Goal: Book appointment/travel/reservation

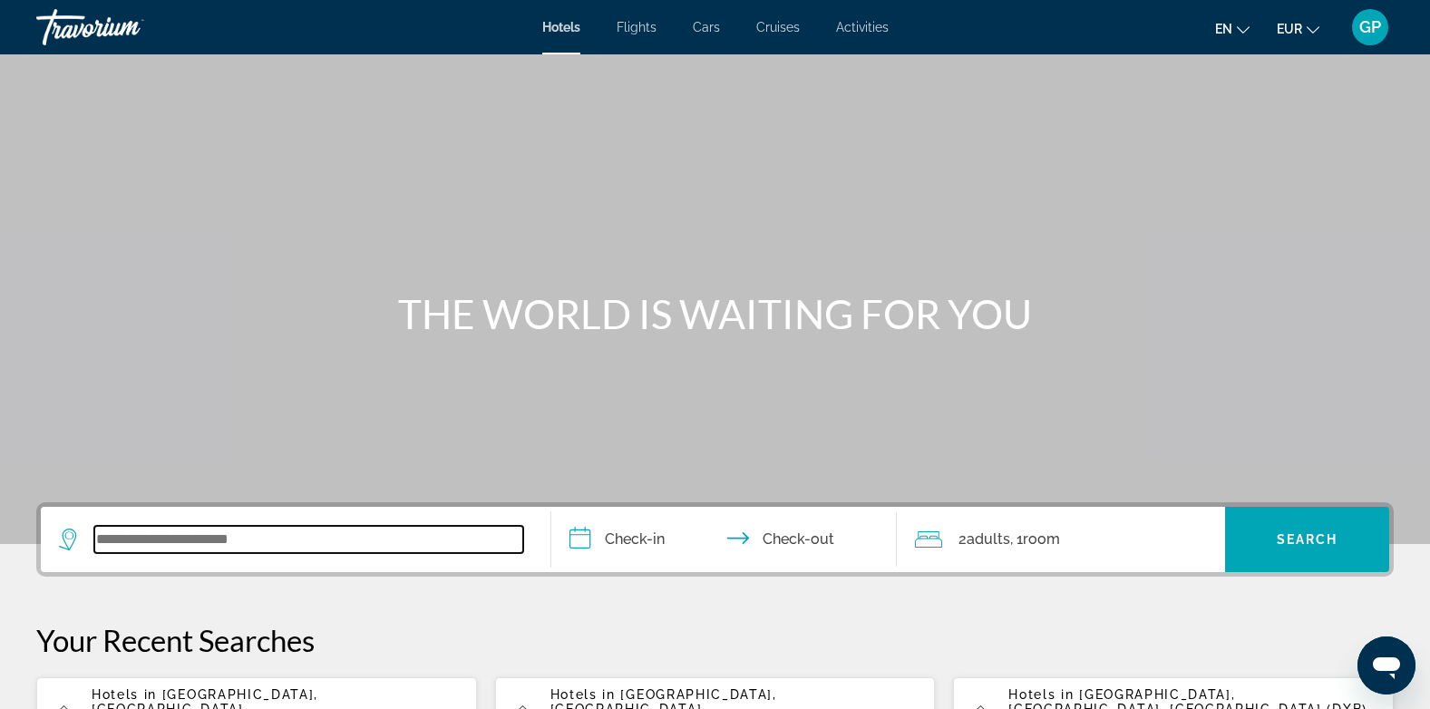
click at [163, 549] on input "Search widget" at bounding box center [308, 539] width 429 height 27
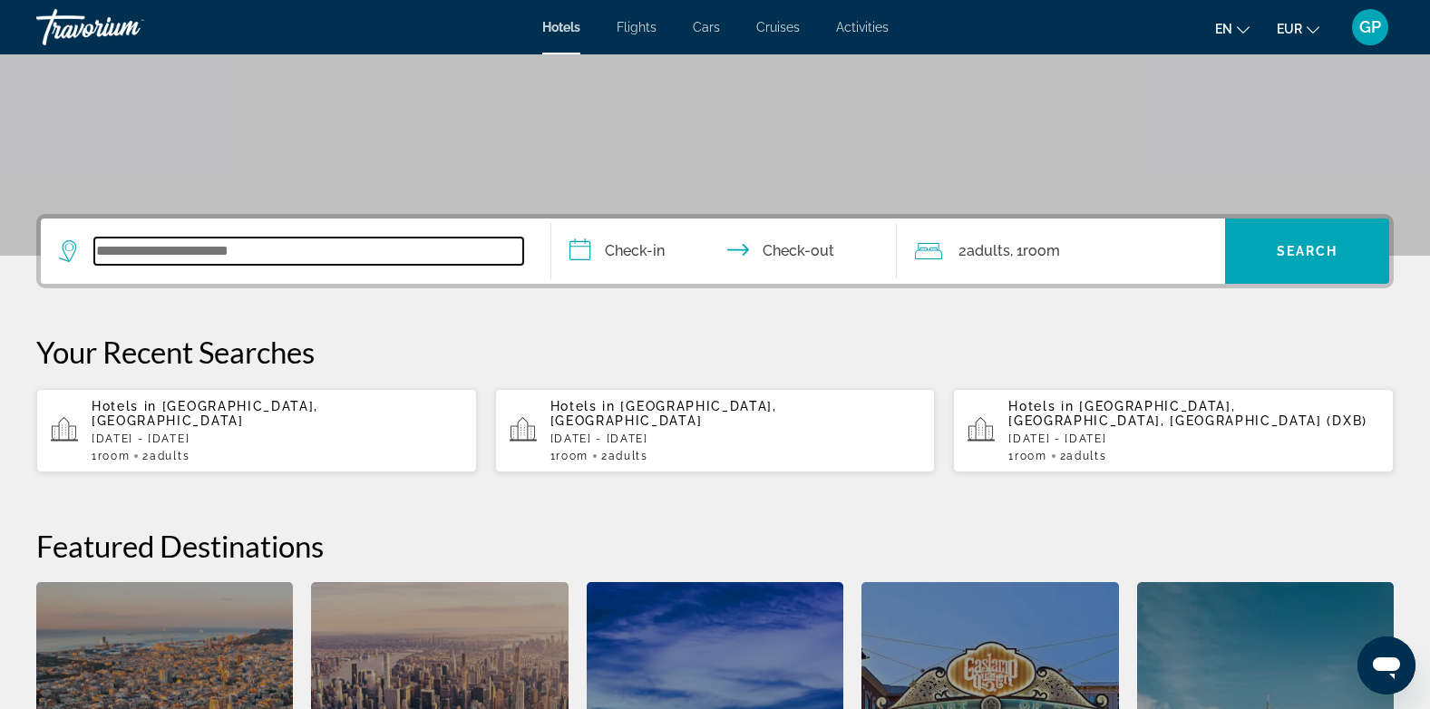
scroll to position [443, 0]
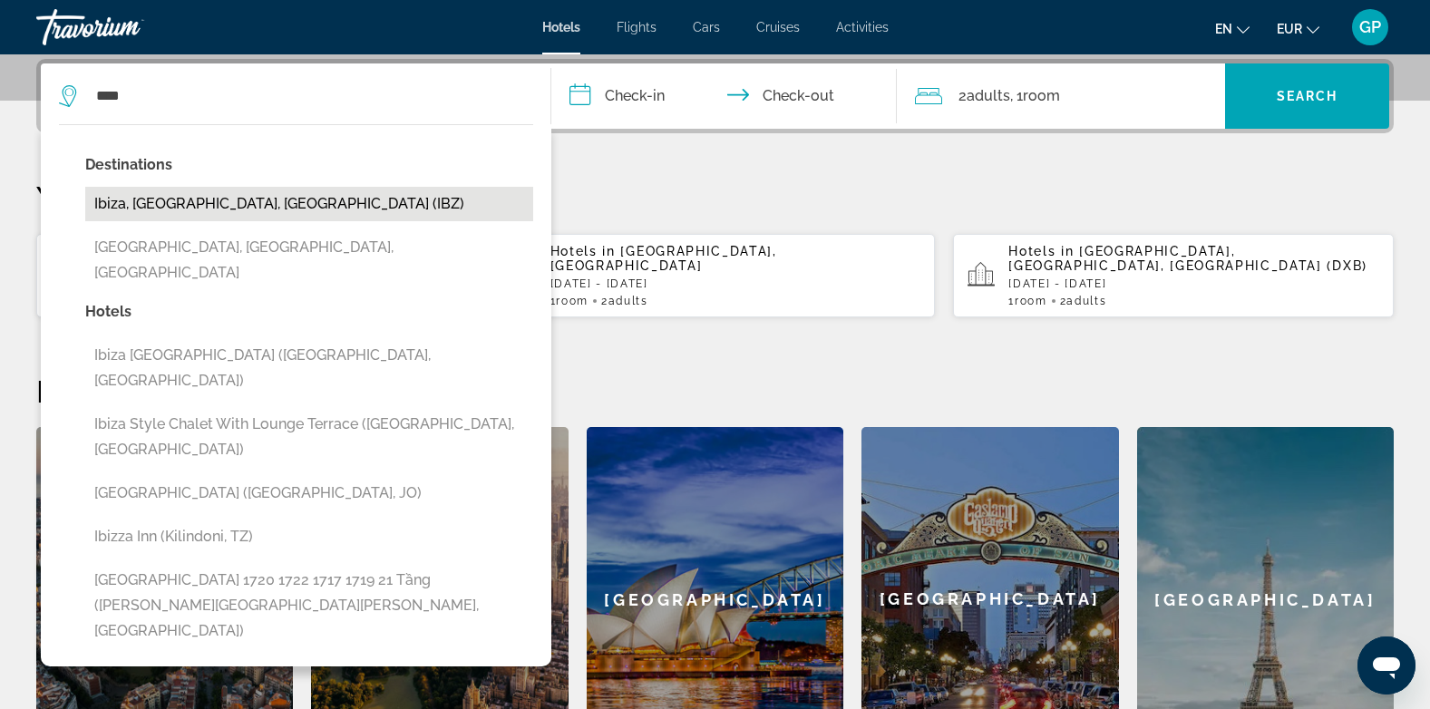
click at [207, 196] on button "Ibiza, [GEOGRAPHIC_DATA], [GEOGRAPHIC_DATA] (IBZ)" at bounding box center [309, 204] width 448 height 34
type input "**********"
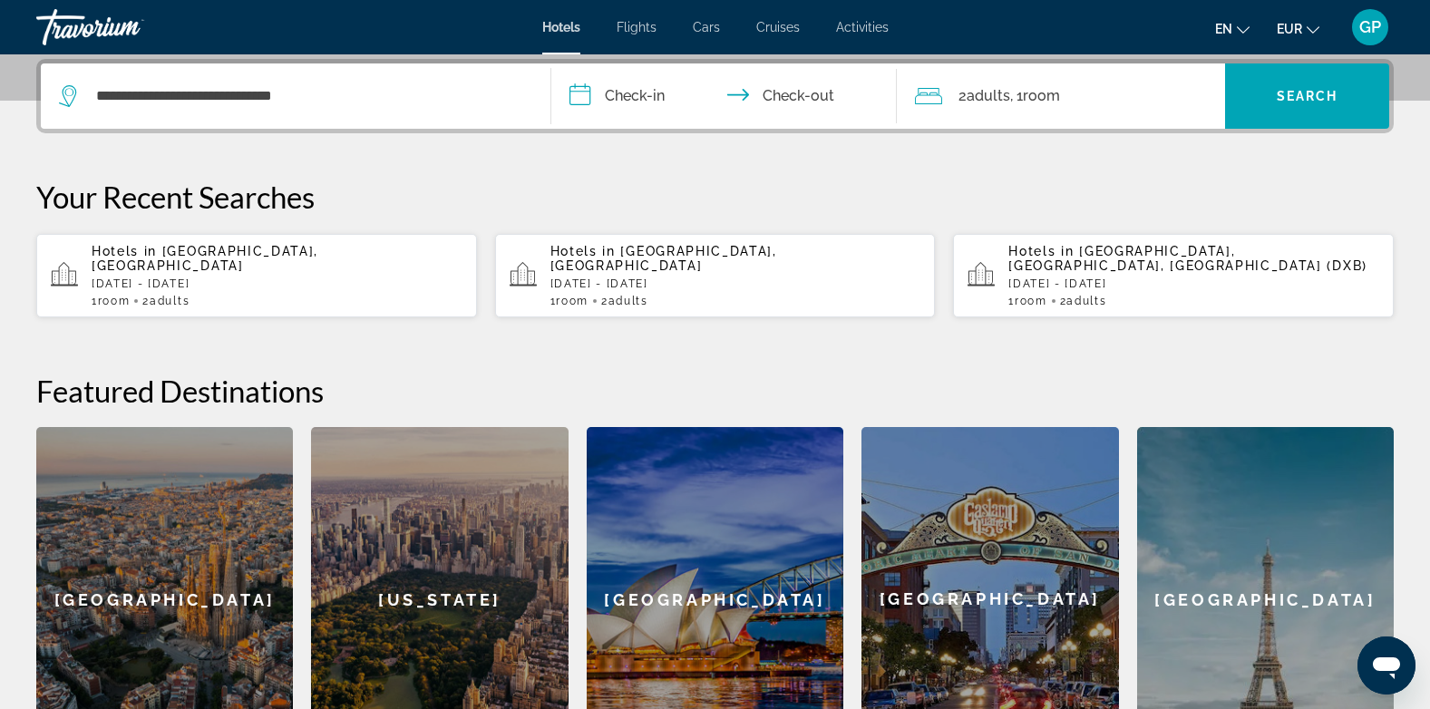
click at [656, 93] on input "**********" at bounding box center [728, 98] width 354 height 71
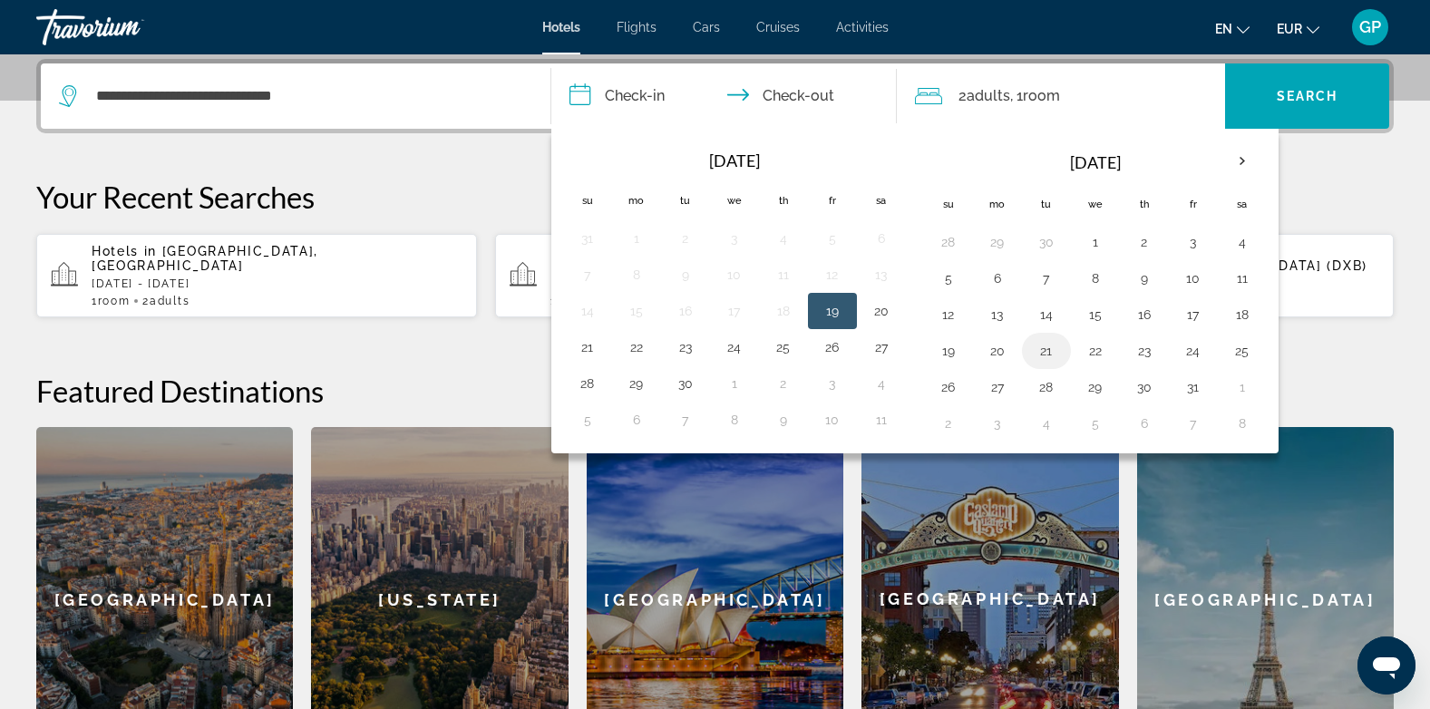
click at [1044, 354] on button "21" at bounding box center [1046, 350] width 29 height 25
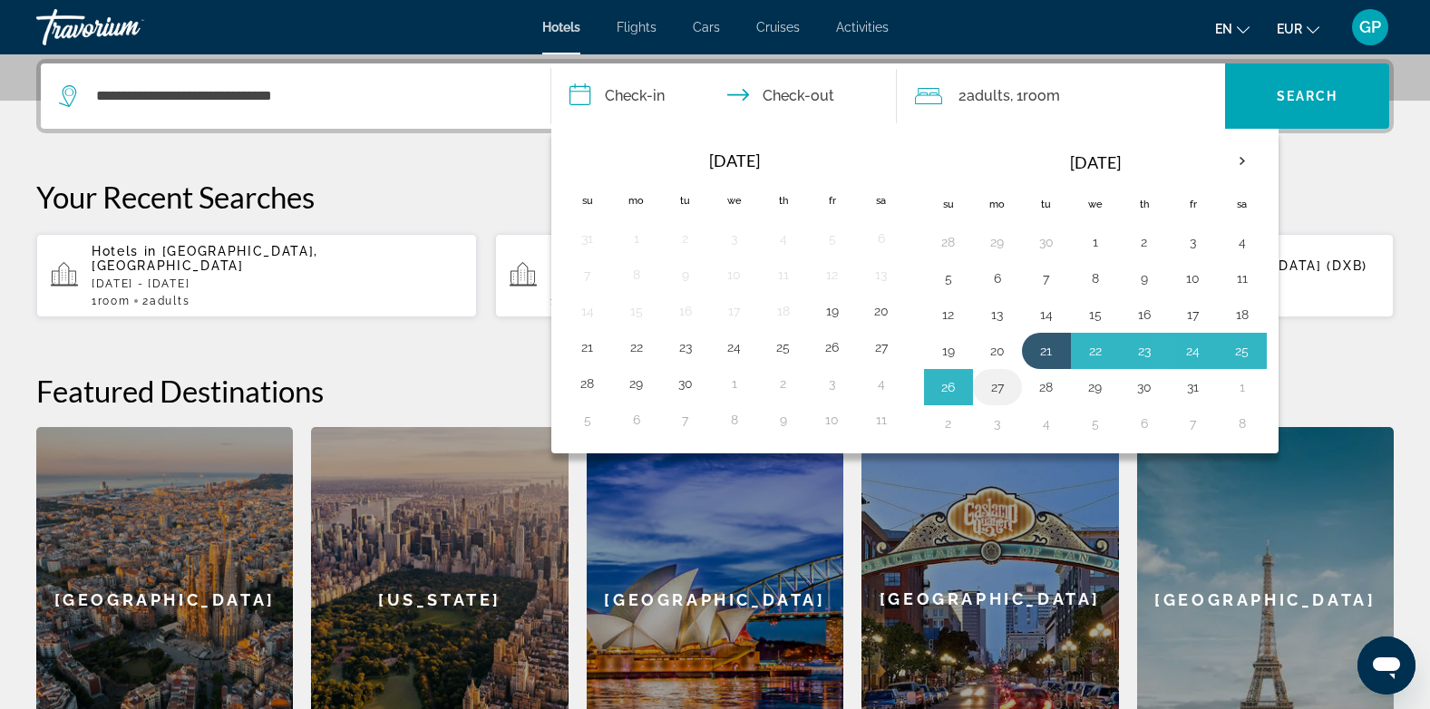
click at [1003, 386] on button "27" at bounding box center [997, 386] width 29 height 25
type input "**********"
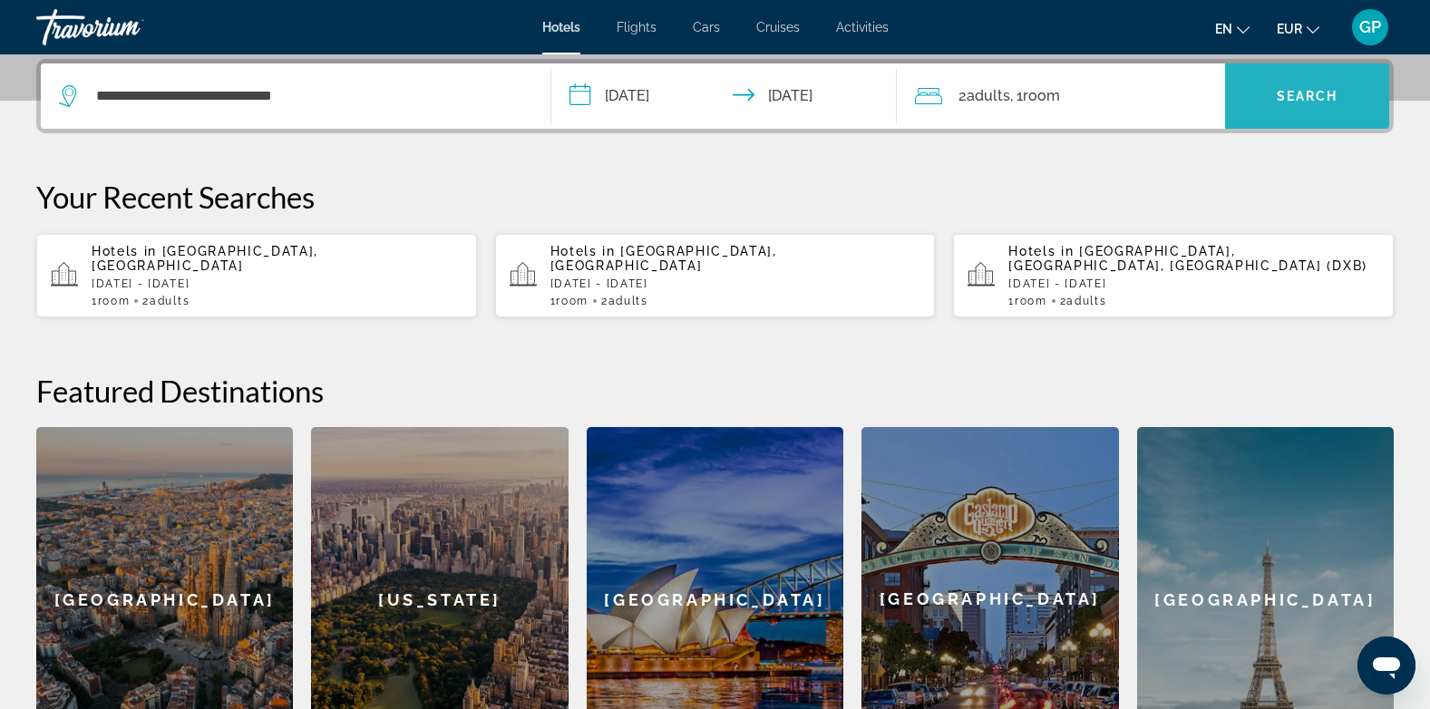
click at [1287, 85] on span "Search widget" at bounding box center [1307, 96] width 164 height 44
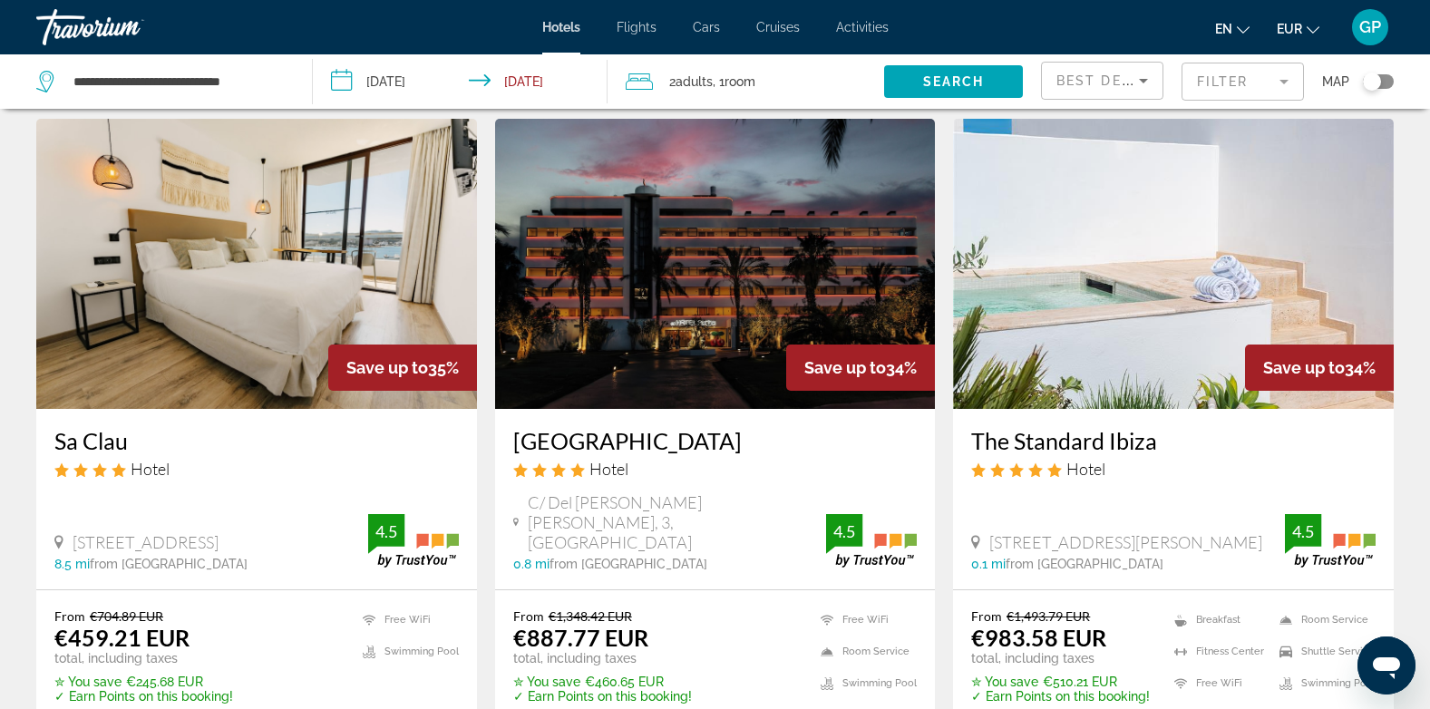
scroll to position [91, 0]
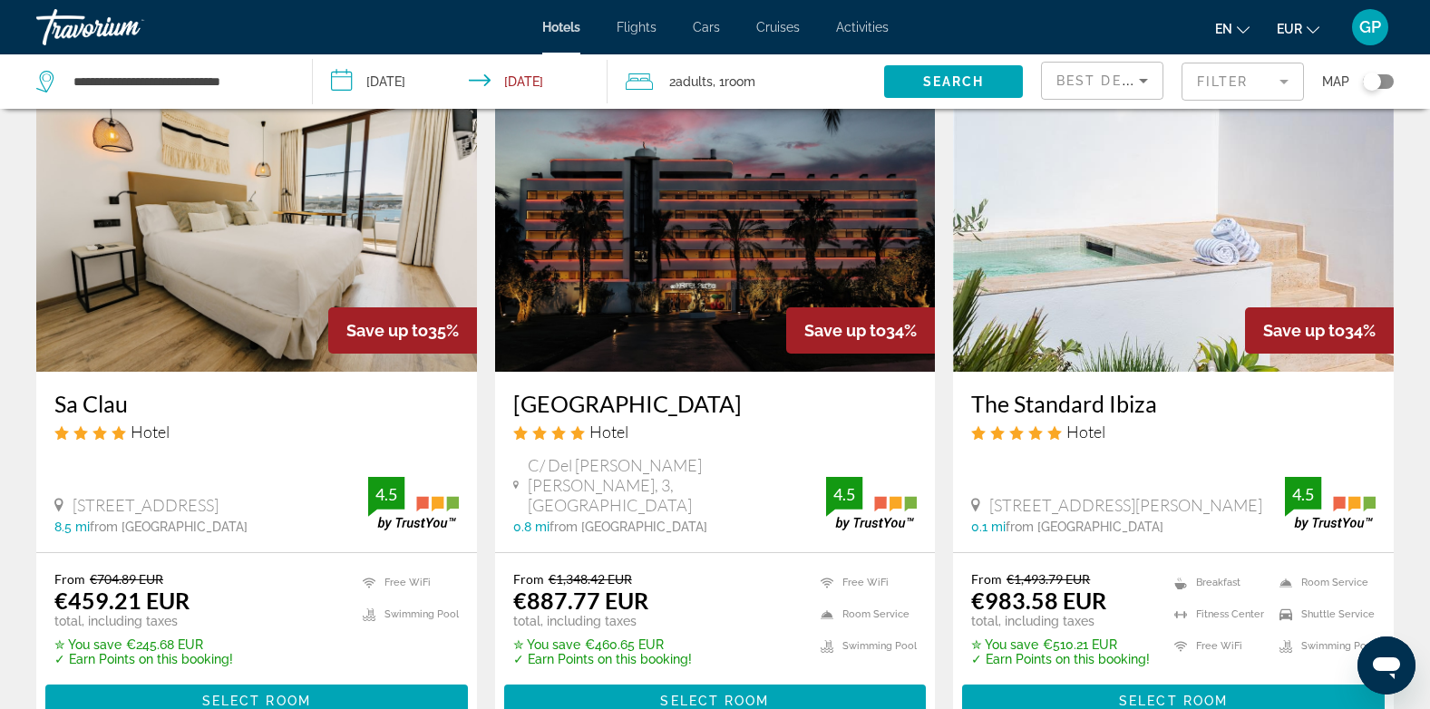
click at [1153, 314] on img "Main content" at bounding box center [1173, 227] width 441 height 290
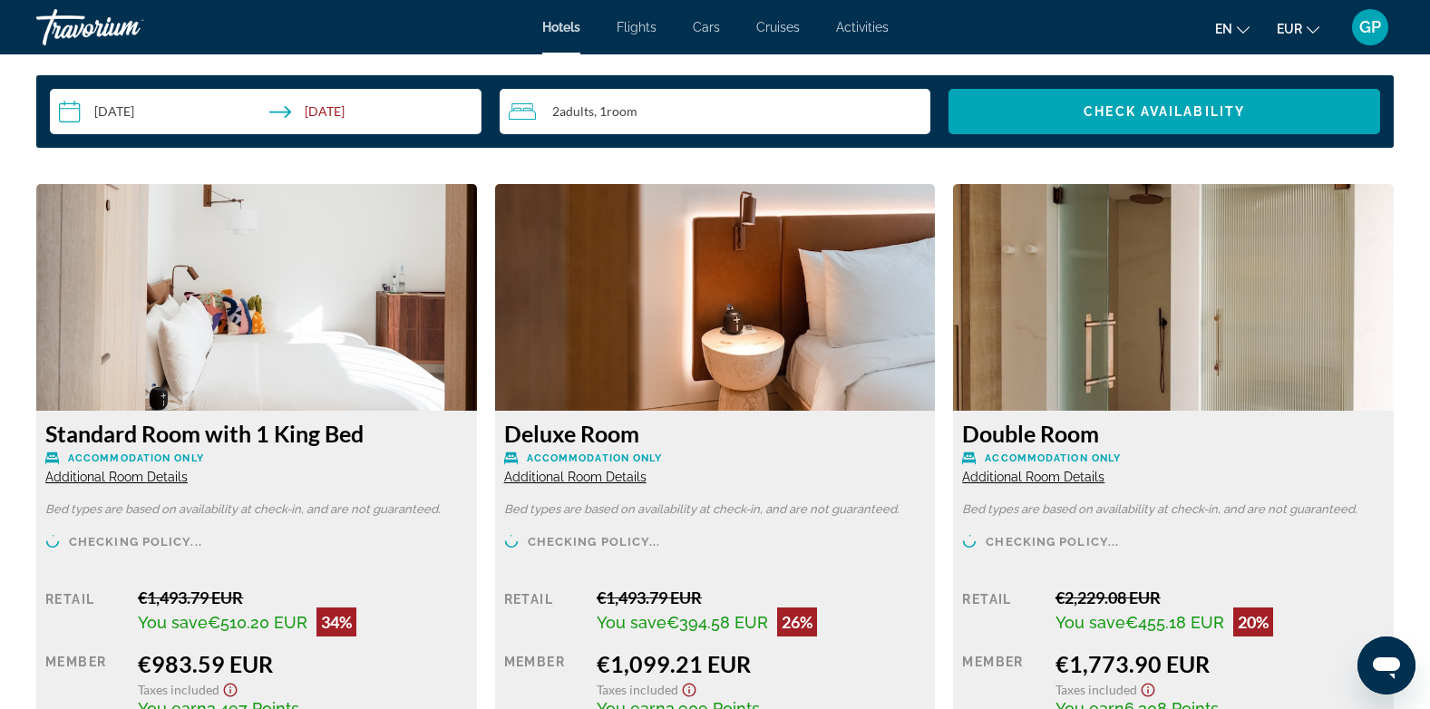
scroll to position [2357, 0]
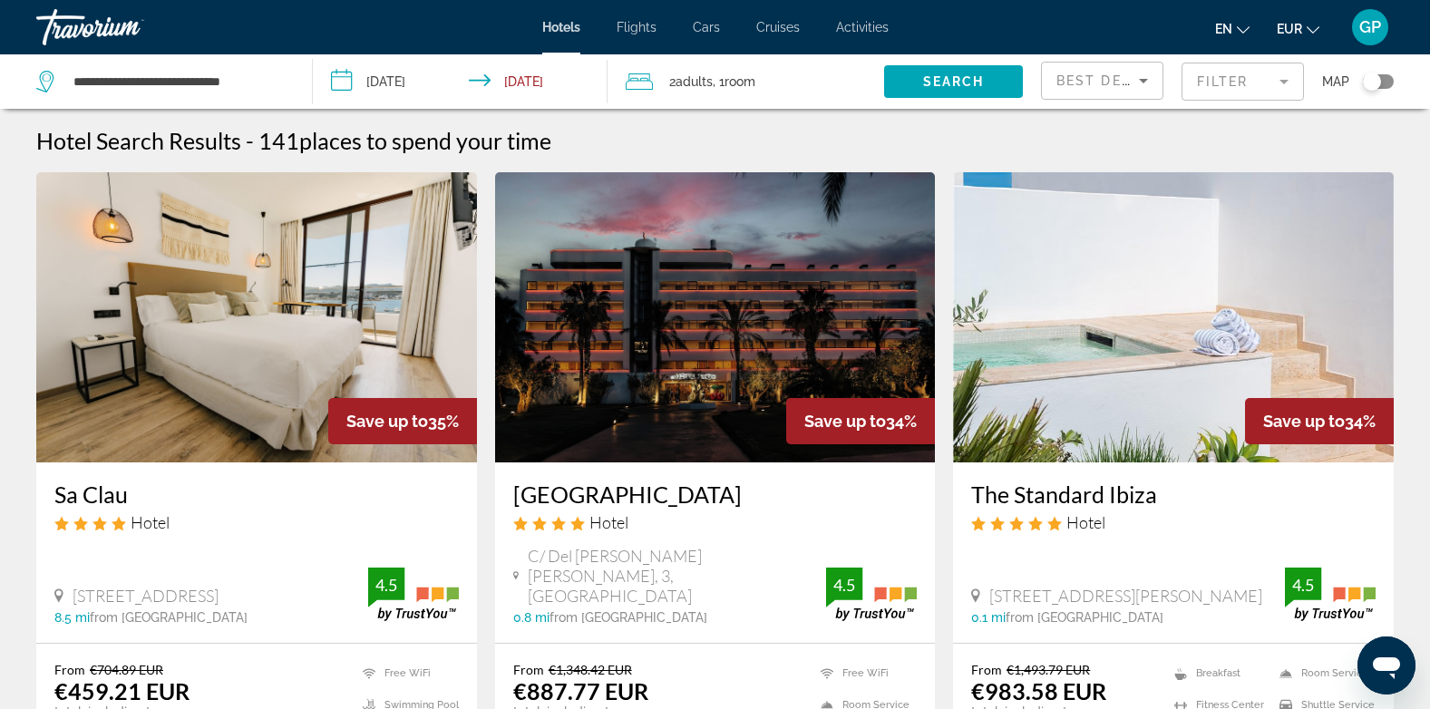
click at [277, 361] on img "Main content" at bounding box center [256, 317] width 441 height 290
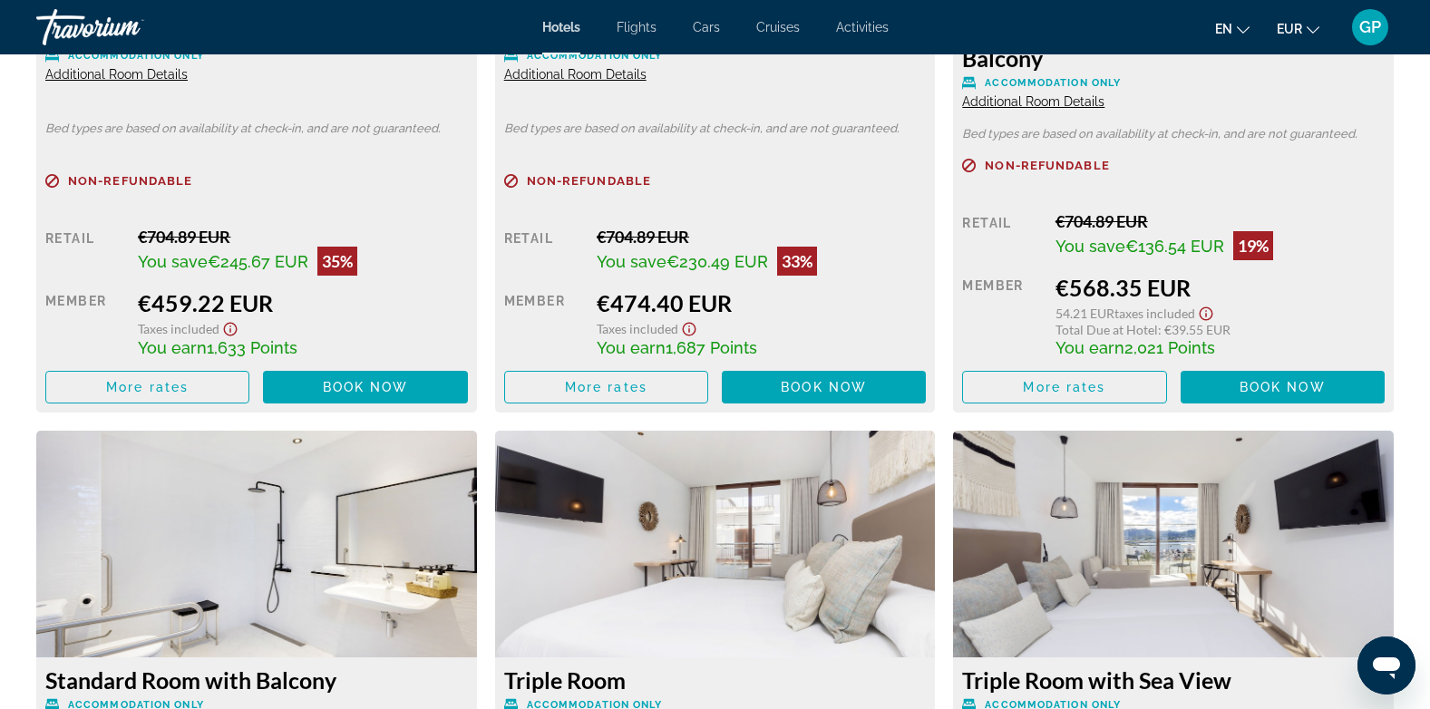
scroll to position [2720, 0]
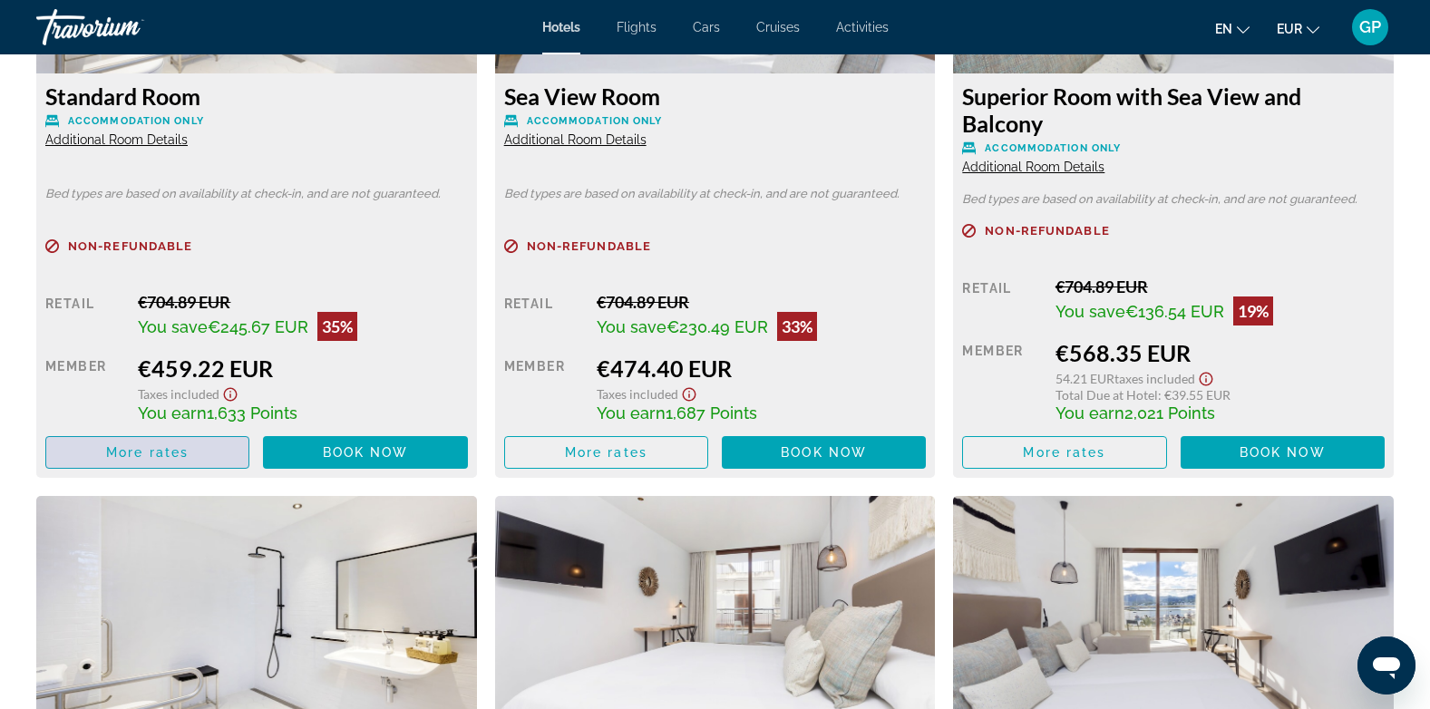
click at [124, 459] on span "More rates" at bounding box center [147, 452] width 83 height 15
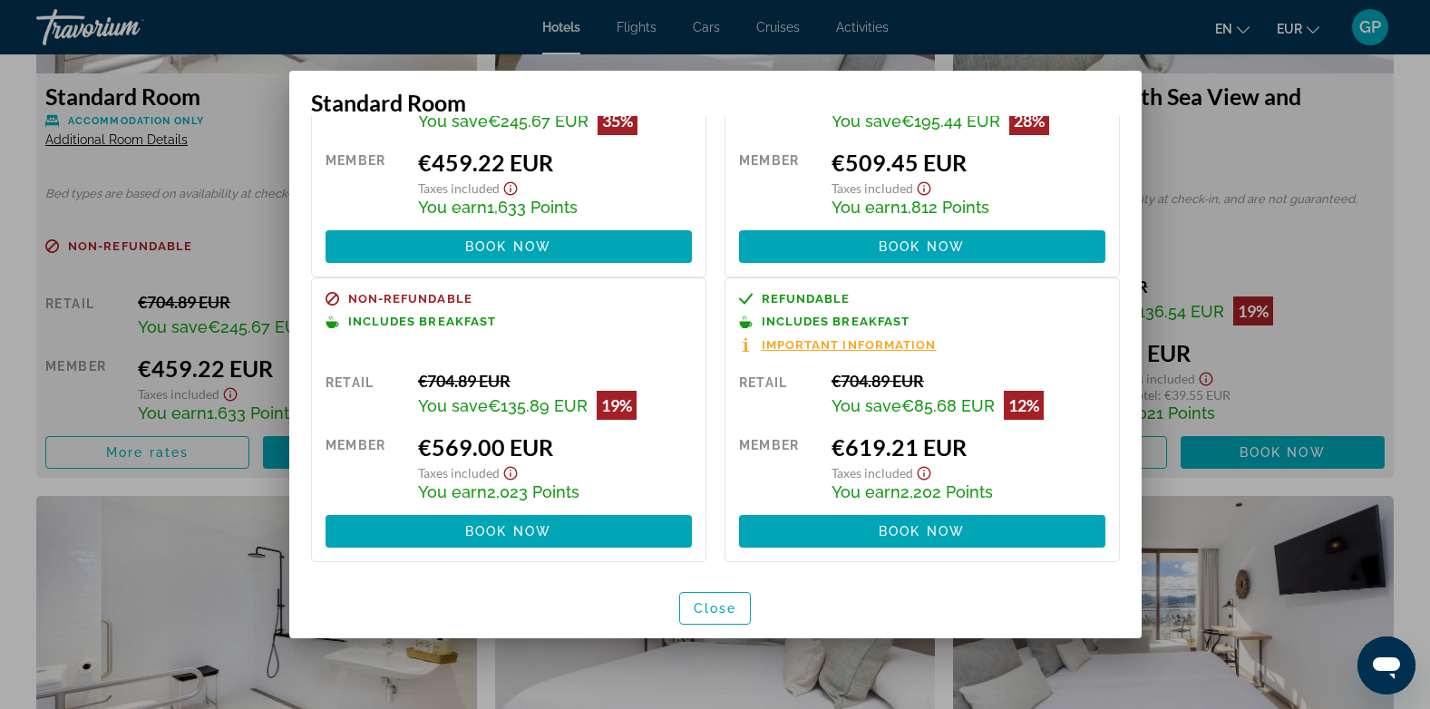
scroll to position [162, 0]
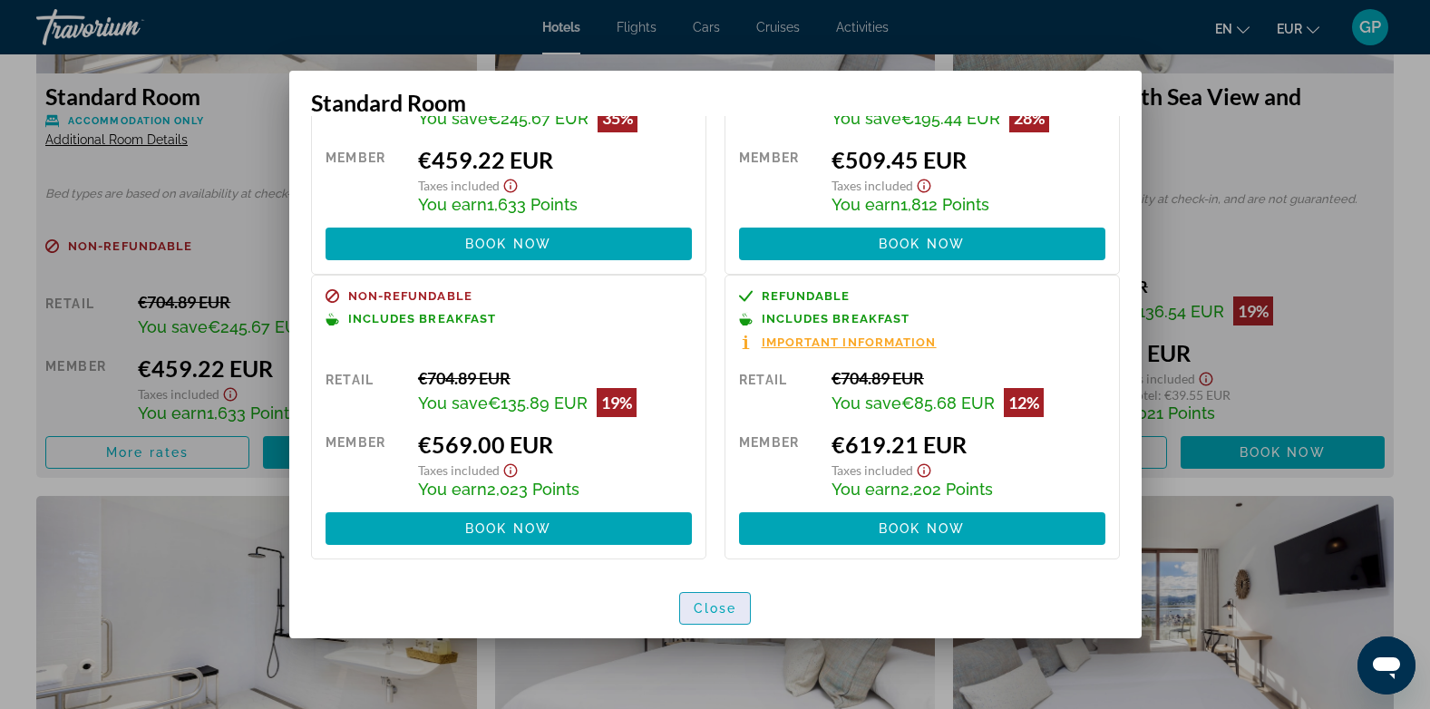
click at [711, 613] on span "Close" at bounding box center [716, 608] width 44 height 15
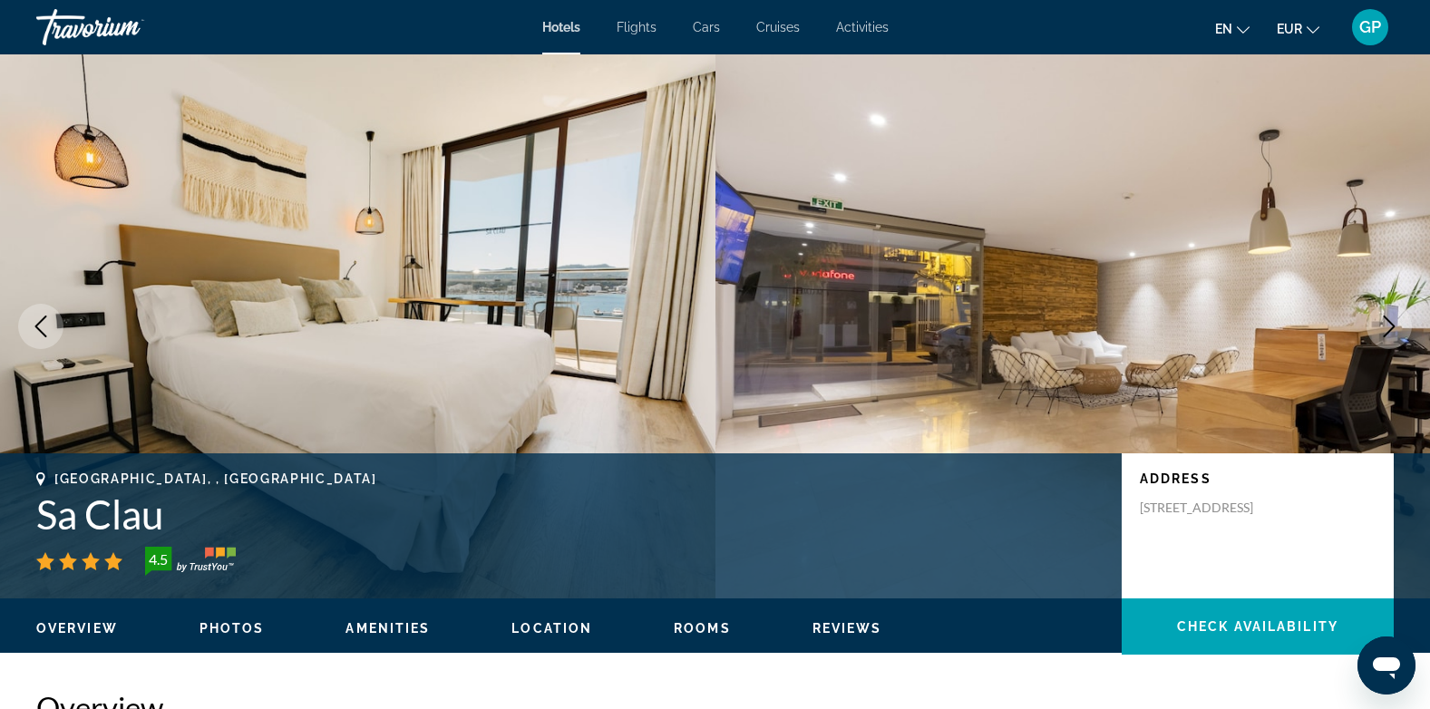
scroll to position [2720, 0]
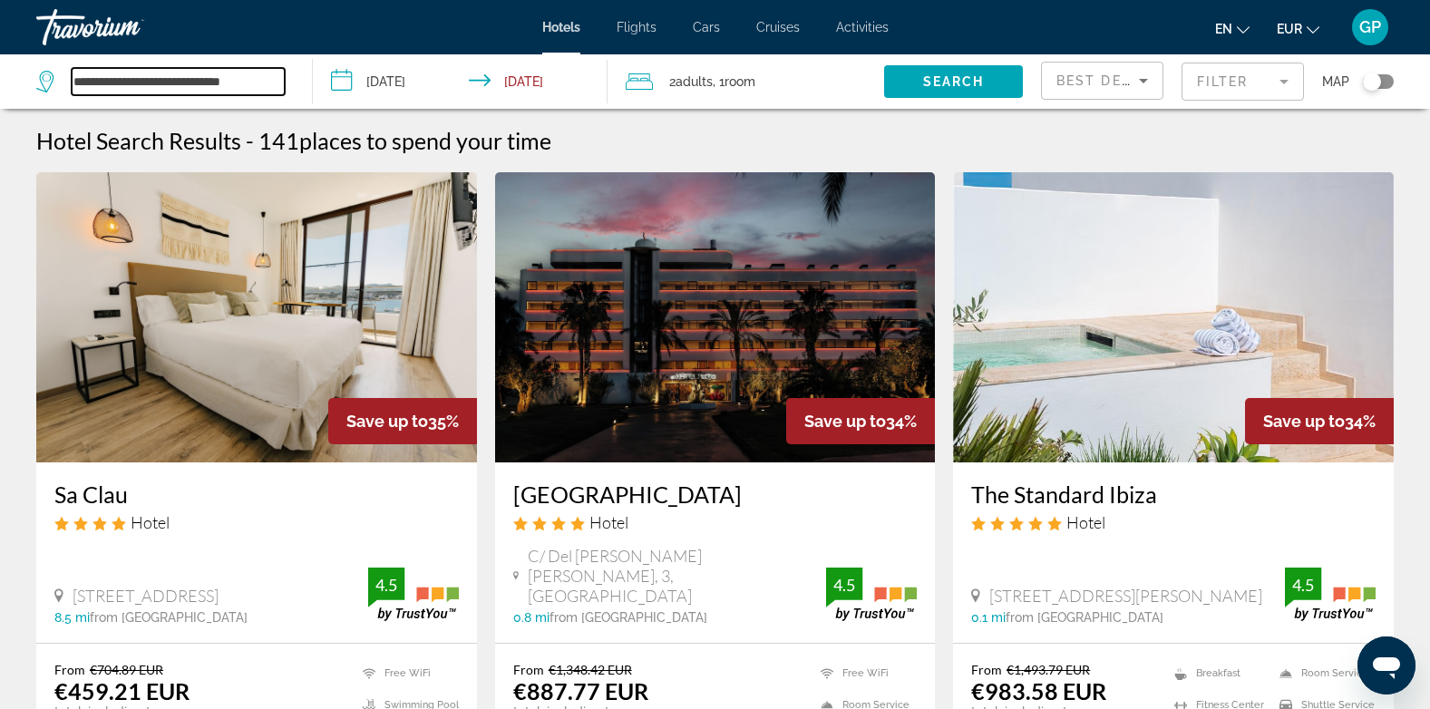
drag, startPoint x: 250, startPoint y: 80, endPoint x: 73, endPoint y: 85, distance: 177.8
click at [73, 85] on input "**********" at bounding box center [178, 81] width 213 height 27
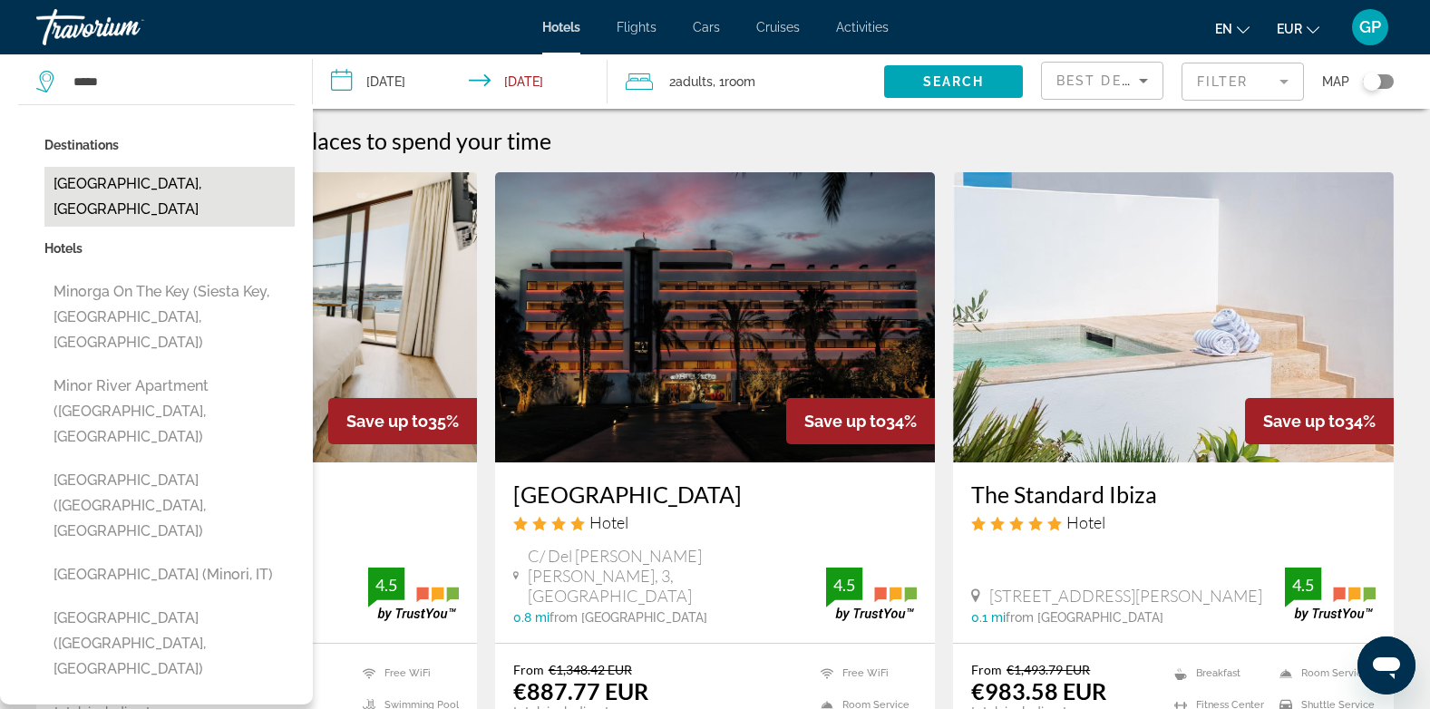
click at [131, 191] on button "[GEOGRAPHIC_DATA], [GEOGRAPHIC_DATA]" at bounding box center [169, 197] width 250 height 60
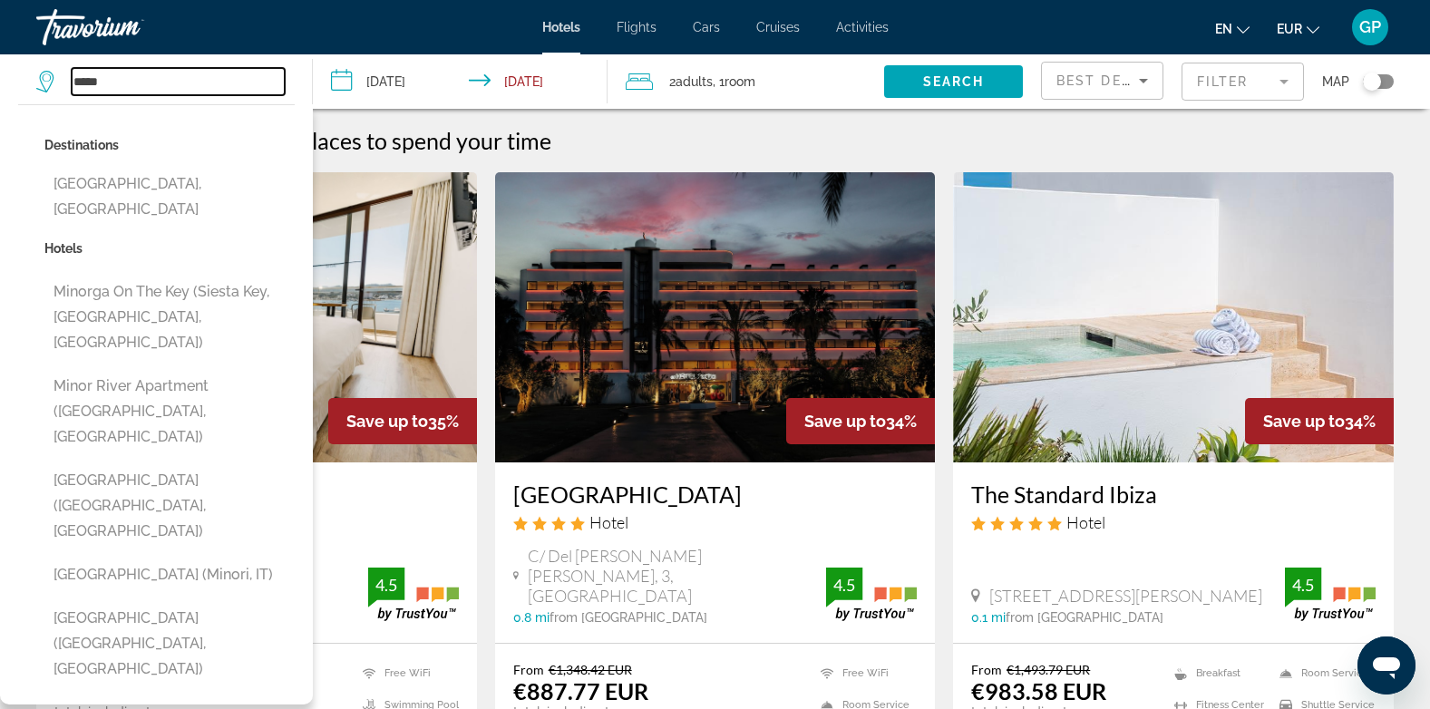
type input "**********"
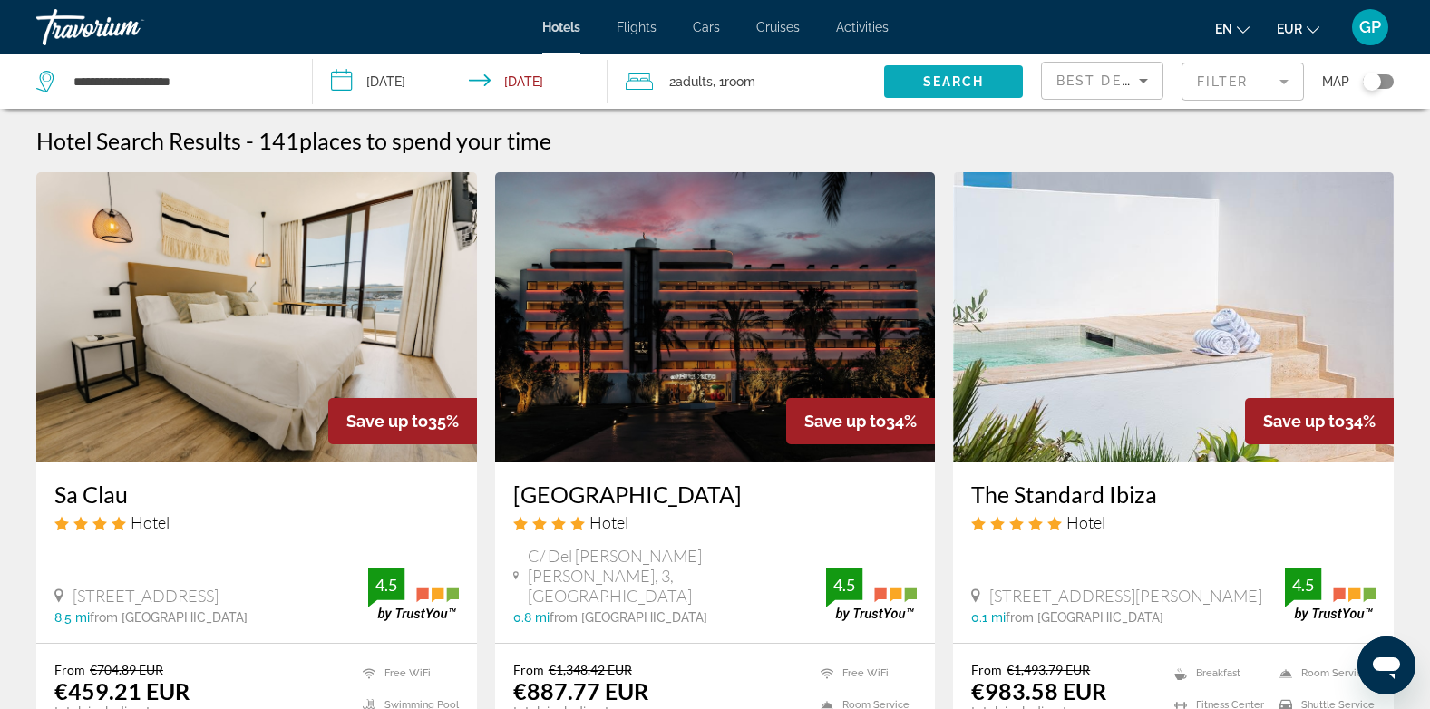
click at [955, 85] on span "Search" at bounding box center [954, 81] width 62 height 15
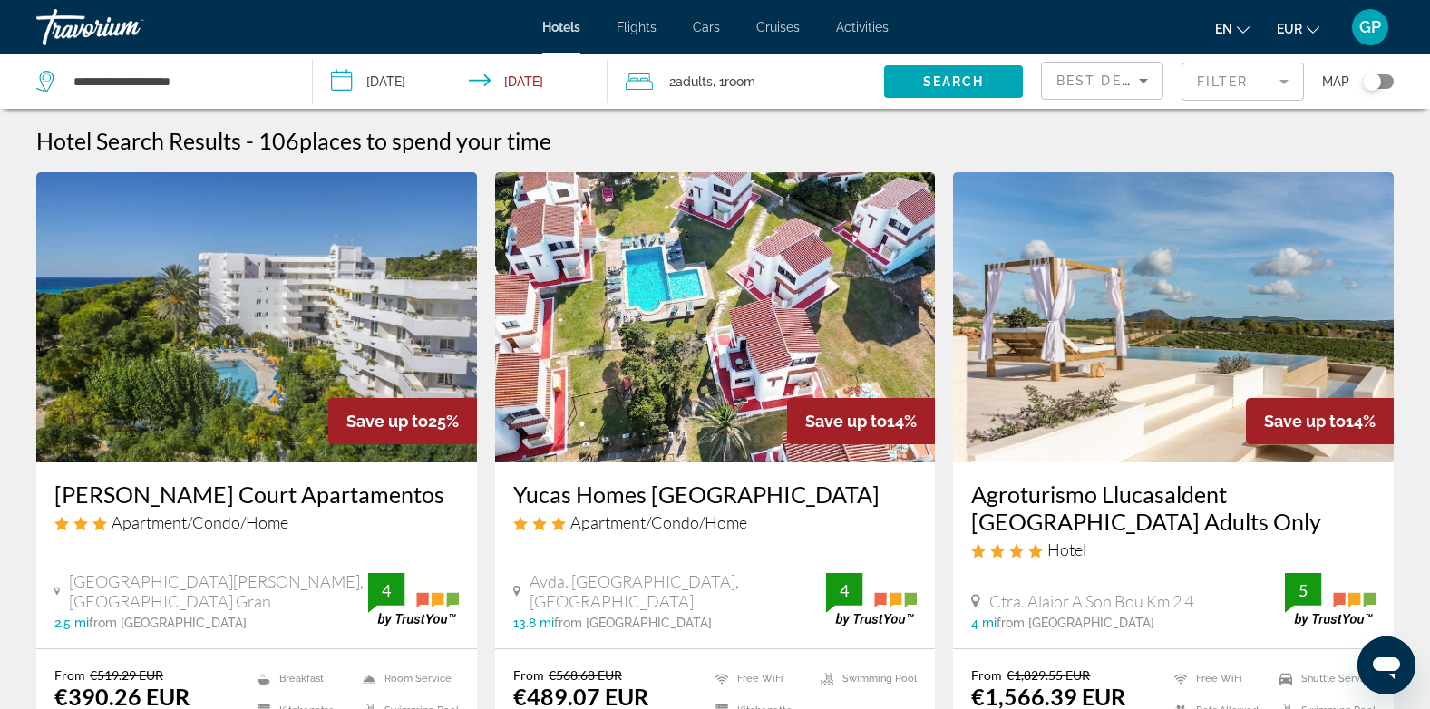
scroll to position [91, 0]
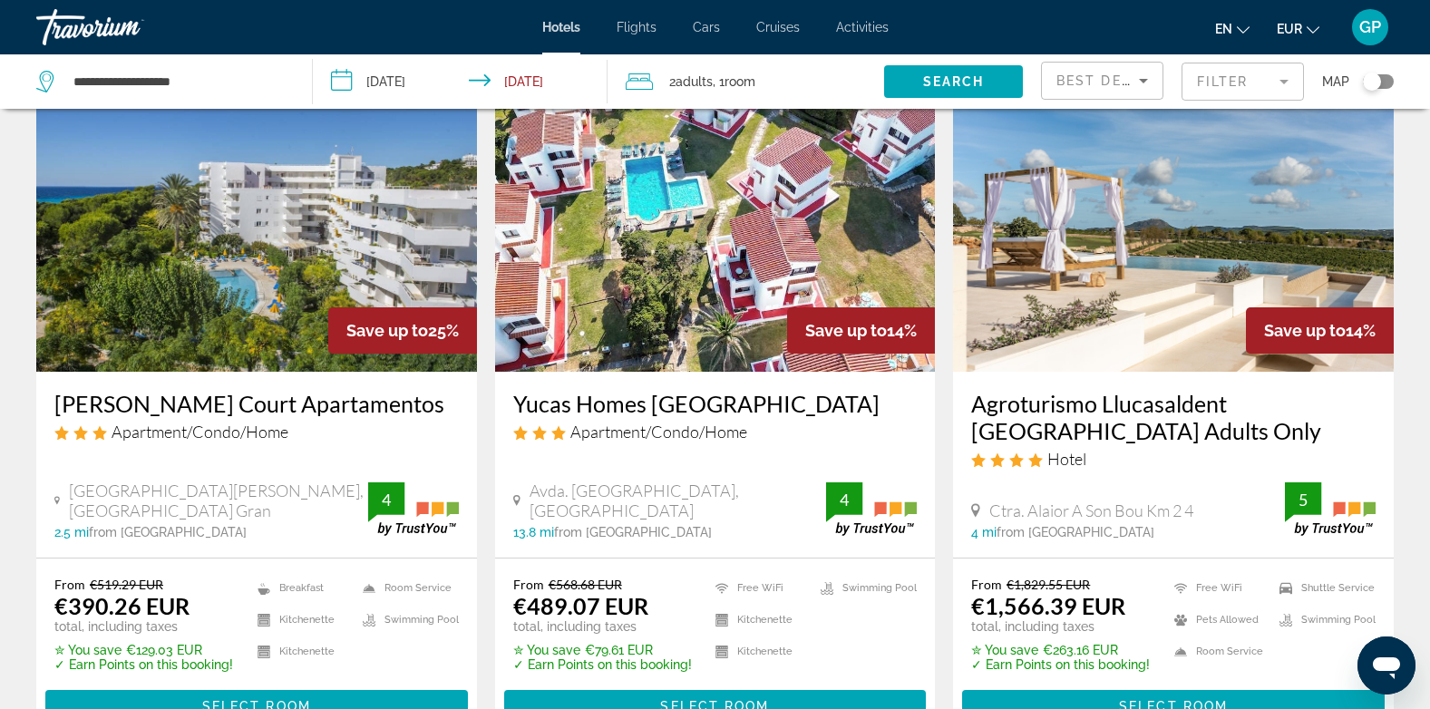
click at [240, 238] on img "Main content" at bounding box center [256, 227] width 441 height 290
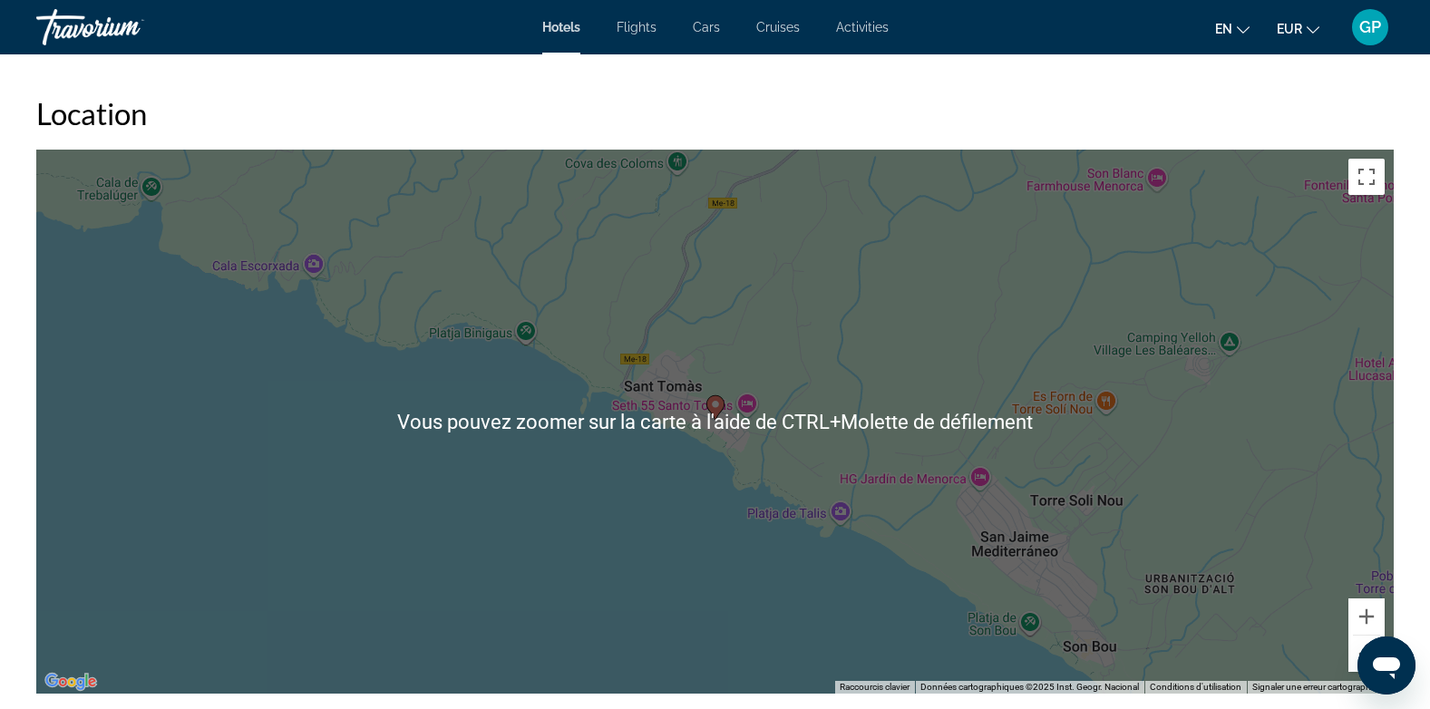
scroll to position [1632, 0]
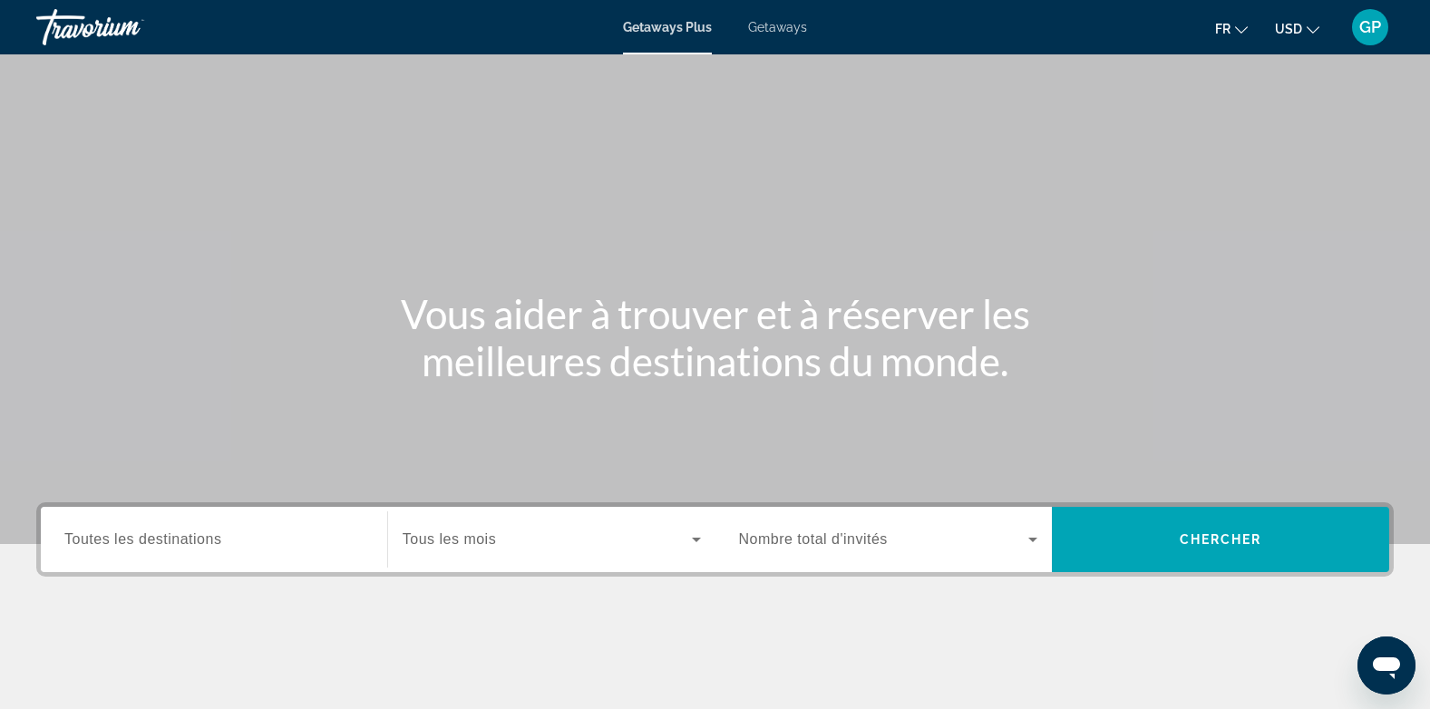
click at [211, 540] on span "Toutes les destinations" at bounding box center [142, 538] width 157 height 15
click at [211, 540] on input "Destination Toutes les destinations" at bounding box center [213, 540] width 299 height 22
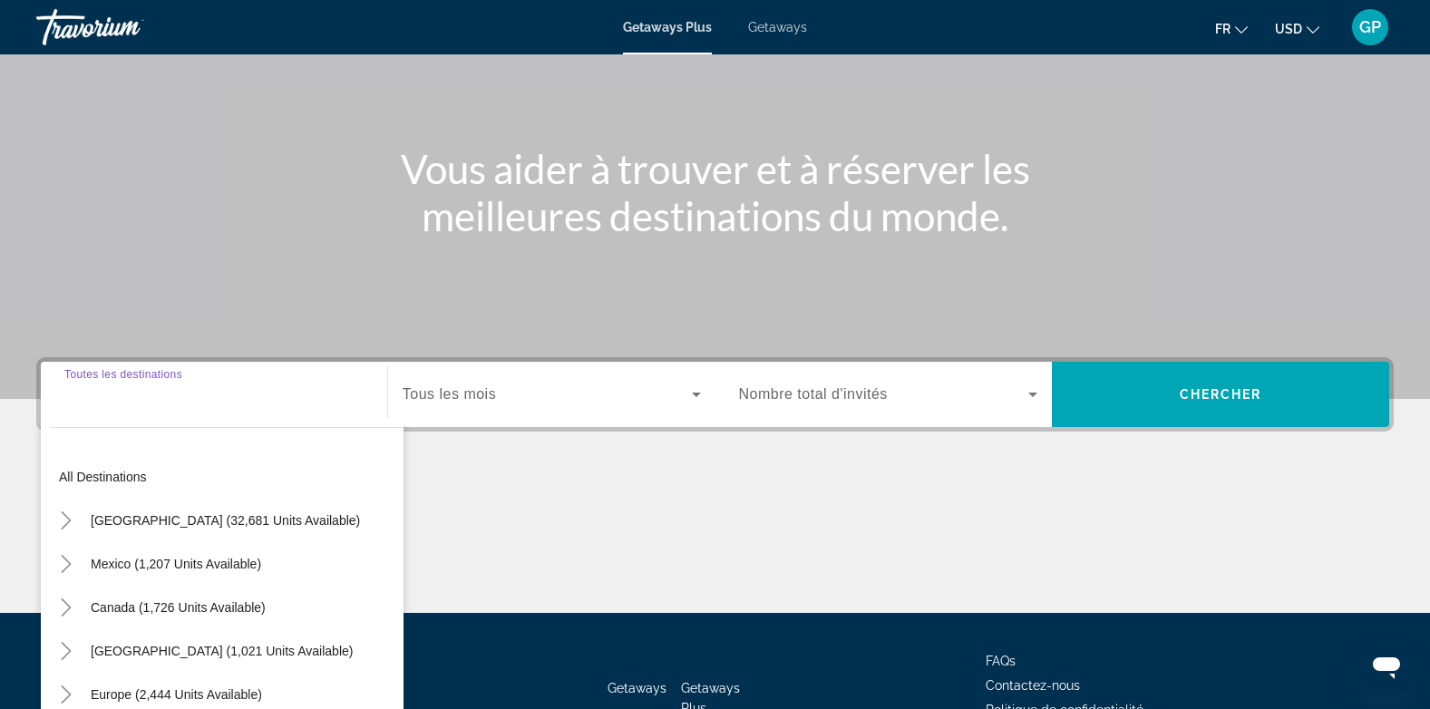
scroll to position [271, 0]
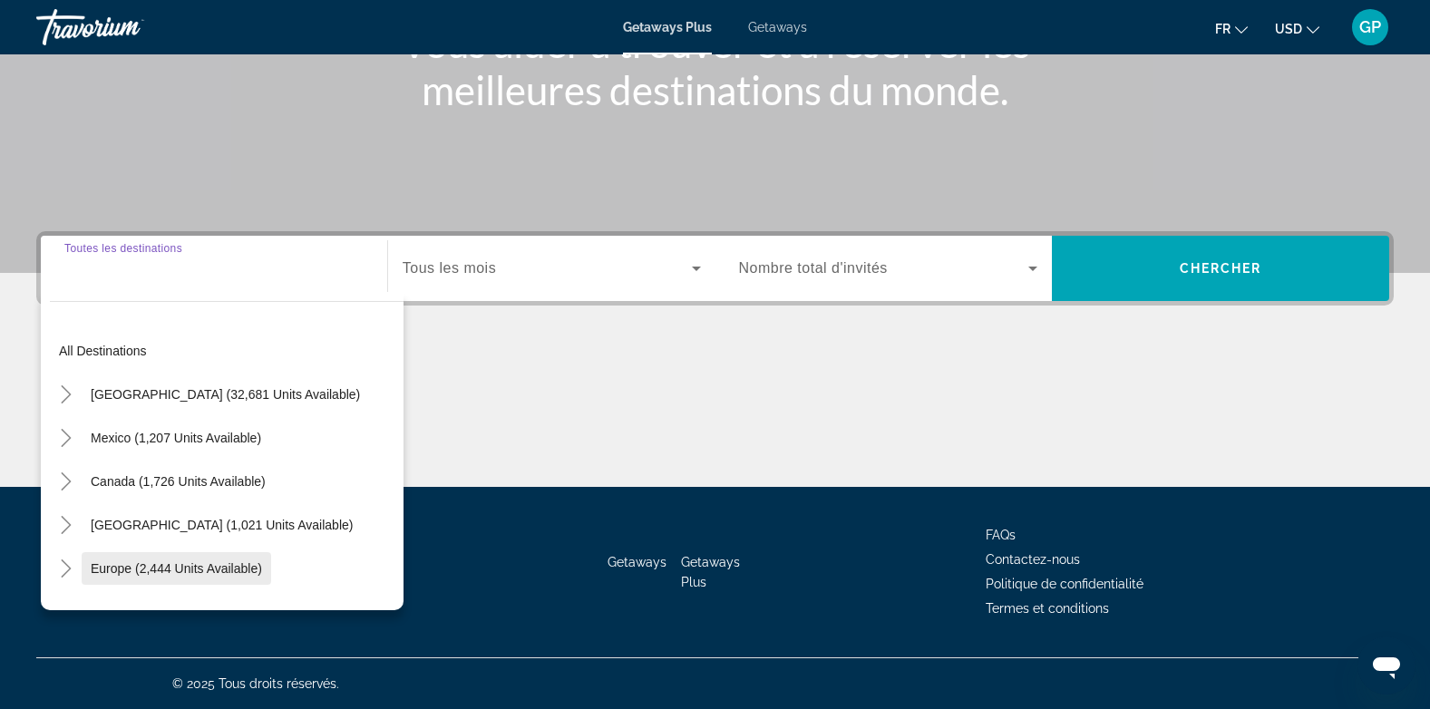
click at [119, 568] on span "Europe (2,444 units available)" at bounding box center [176, 568] width 171 height 15
type input "**********"
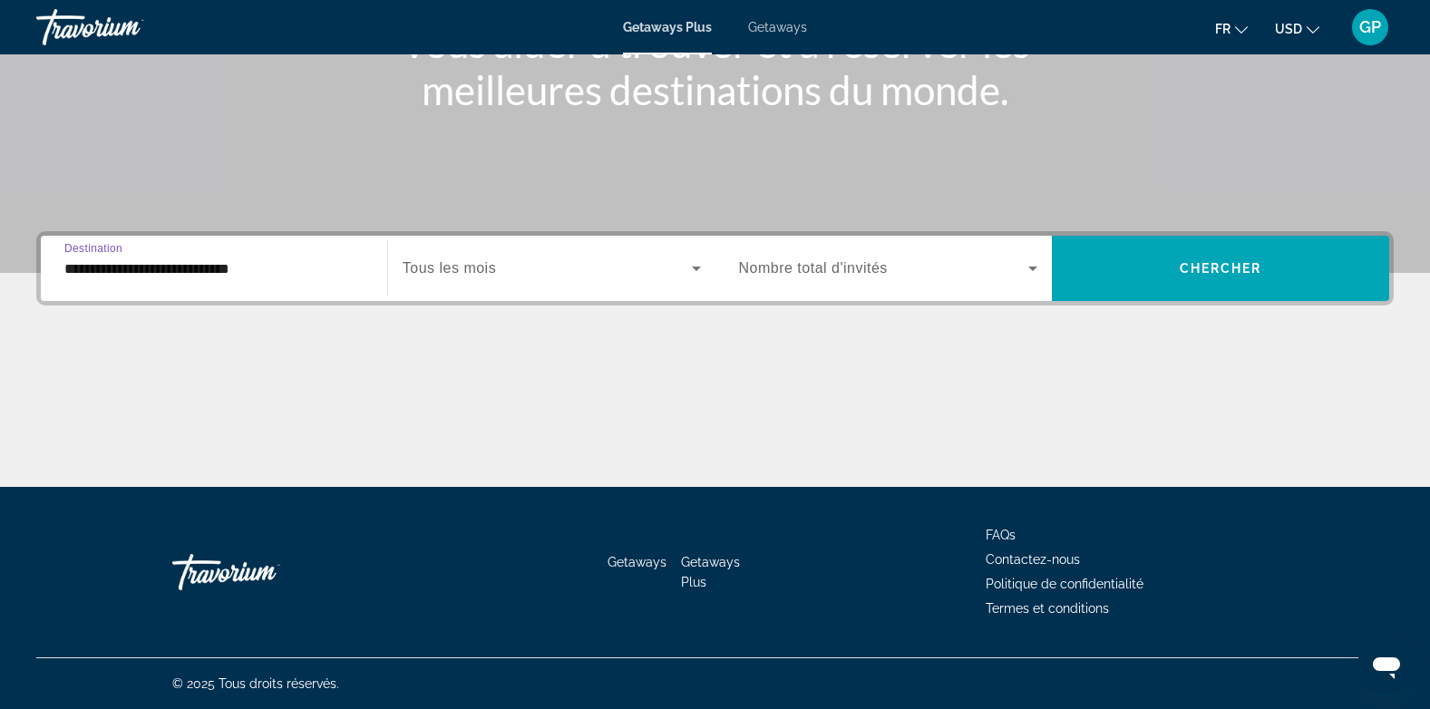
click at [528, 271] on span "Search widget" at bounding box center [547, 268] width 289 height 22
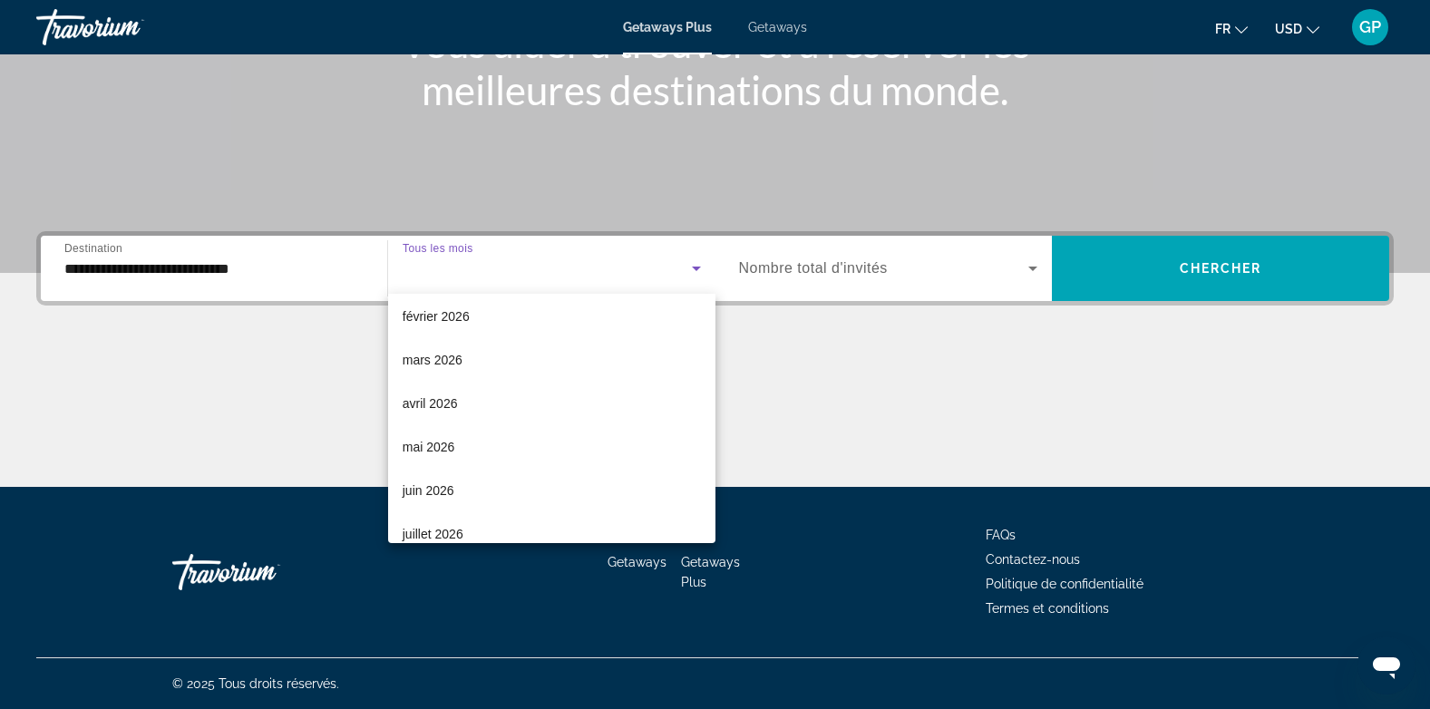
scroll to position [272, 0]
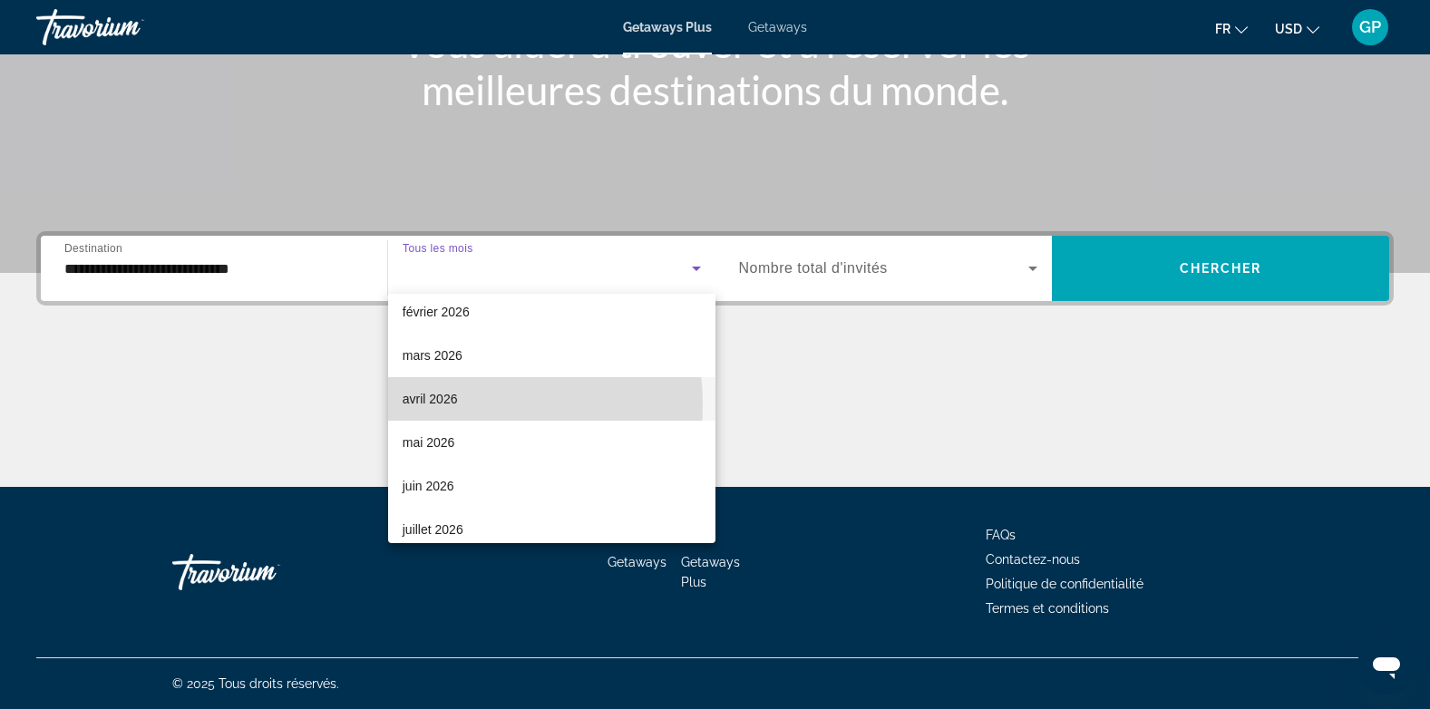
click at [456, 404] on span "avril 2026" at bounding box center [430, 399] width 55 height 22
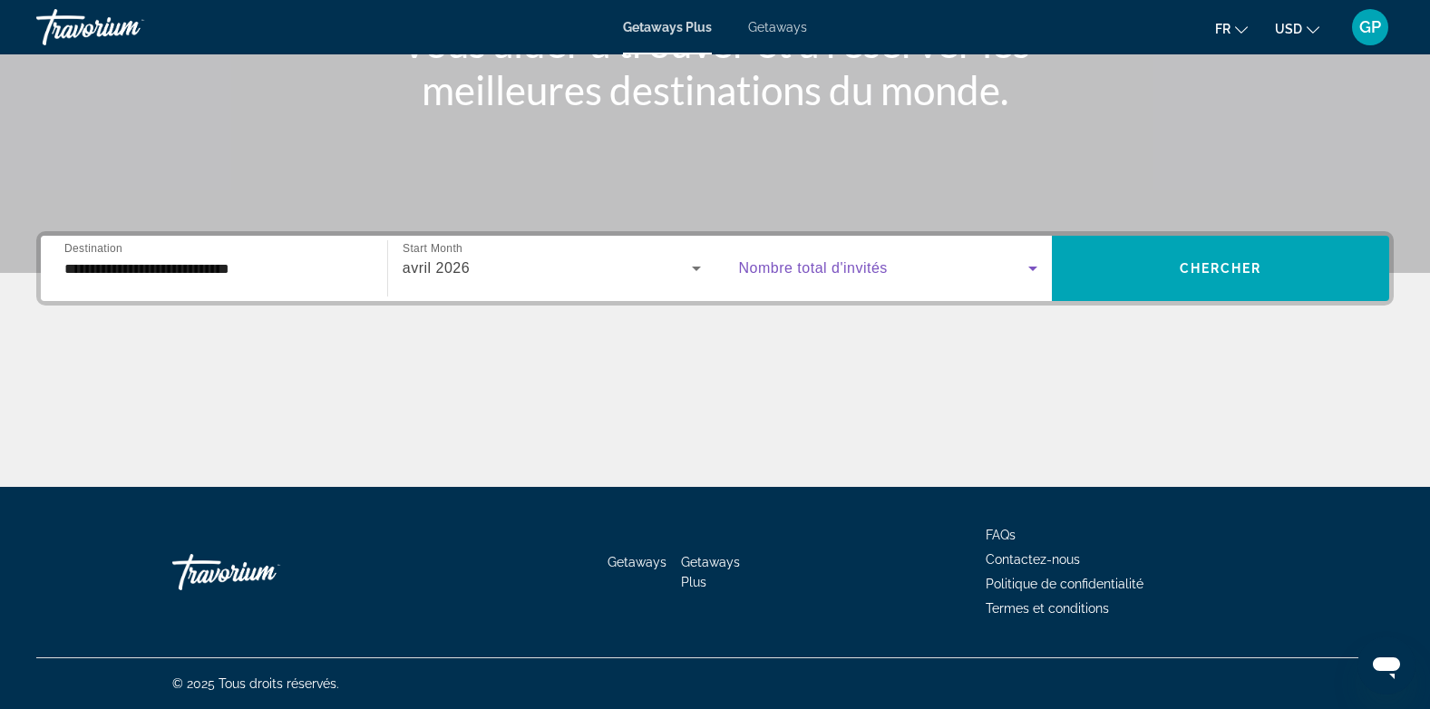
click at [897, 267] on span "Search widget" at bounding box center [884, 268] width 290 height 22
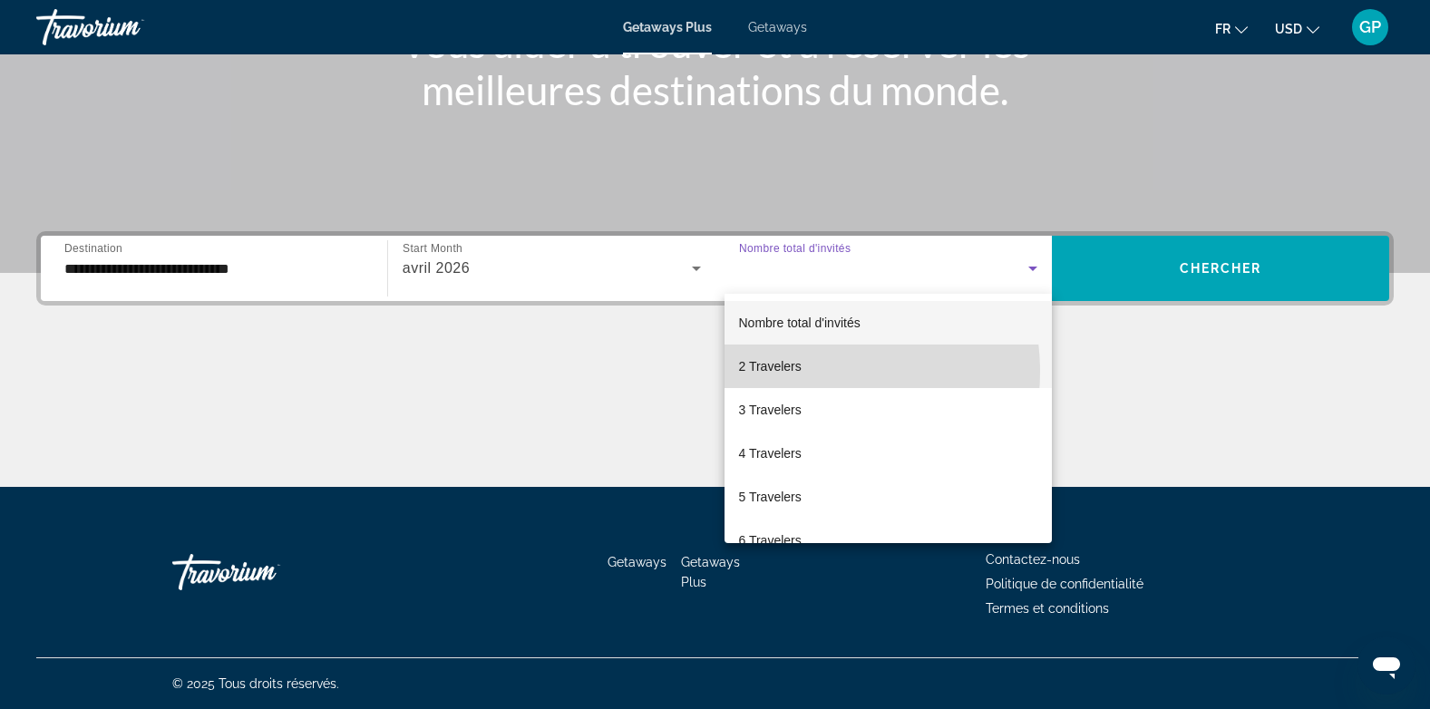
click at [802, 372] on mat-option "2 Travelers" at bounding box center [888, 367] width 328 height 44
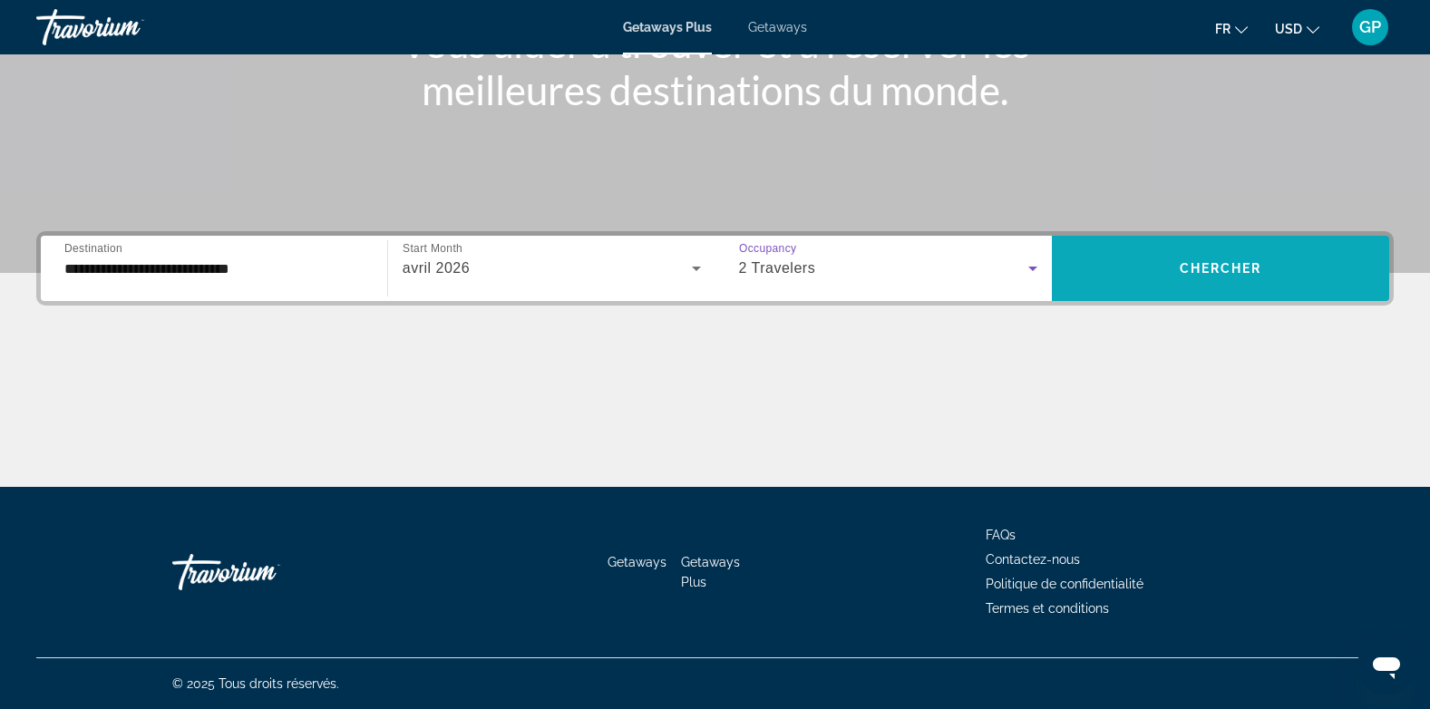
click at [1258, 270] on span "Chercher" at bounding box center [1221, 268] width 83 height 15
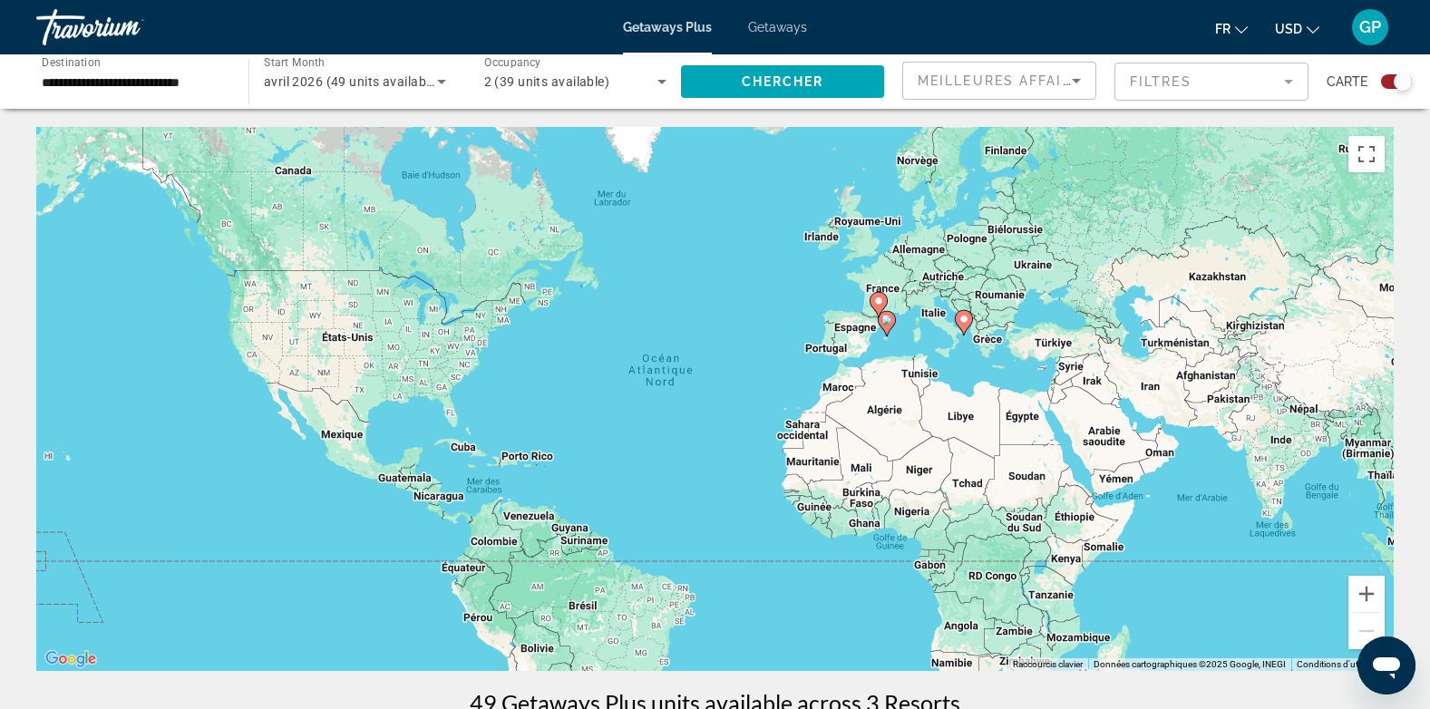
click at [1384, 80] on div "Search widget" at bounding box center [1396, 81] width 31 height 15
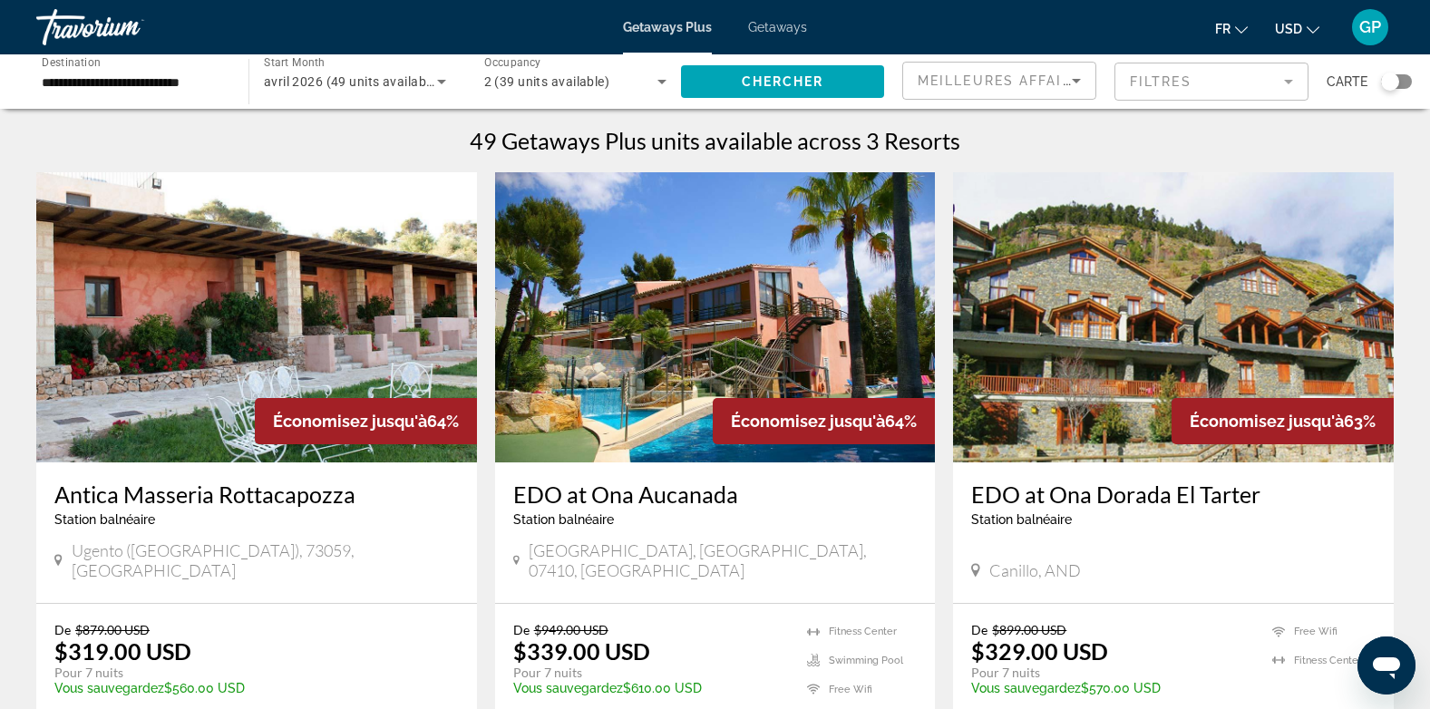
click at [772, 23] on span "Getaways" at bounding box center [777, 27] width 59 height 15
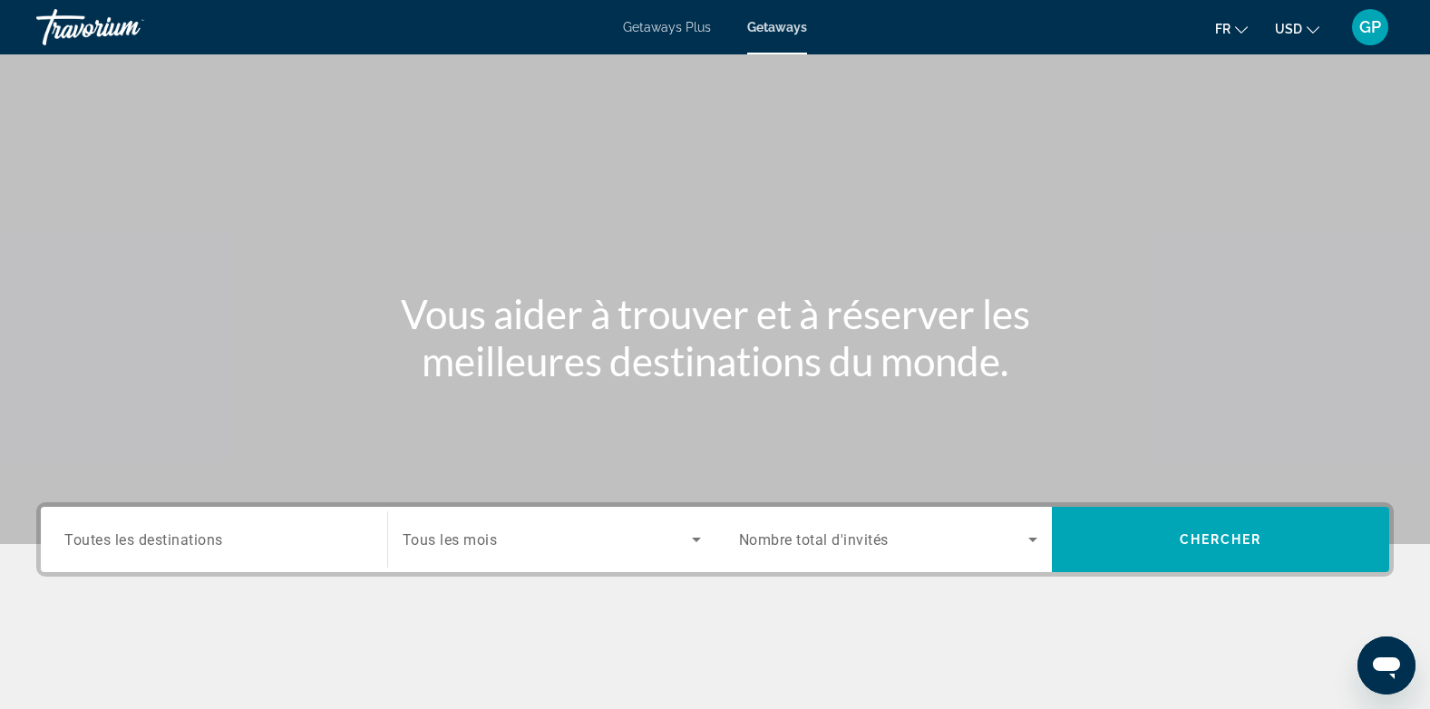
click at [138, 539] on span "Toutes les destinations" at bounding box center [143, 538] width 159 height 17
click at [138, 539] on input "Destination Toutes les destinations" at bounding box center [213, 540] width 299 height 22
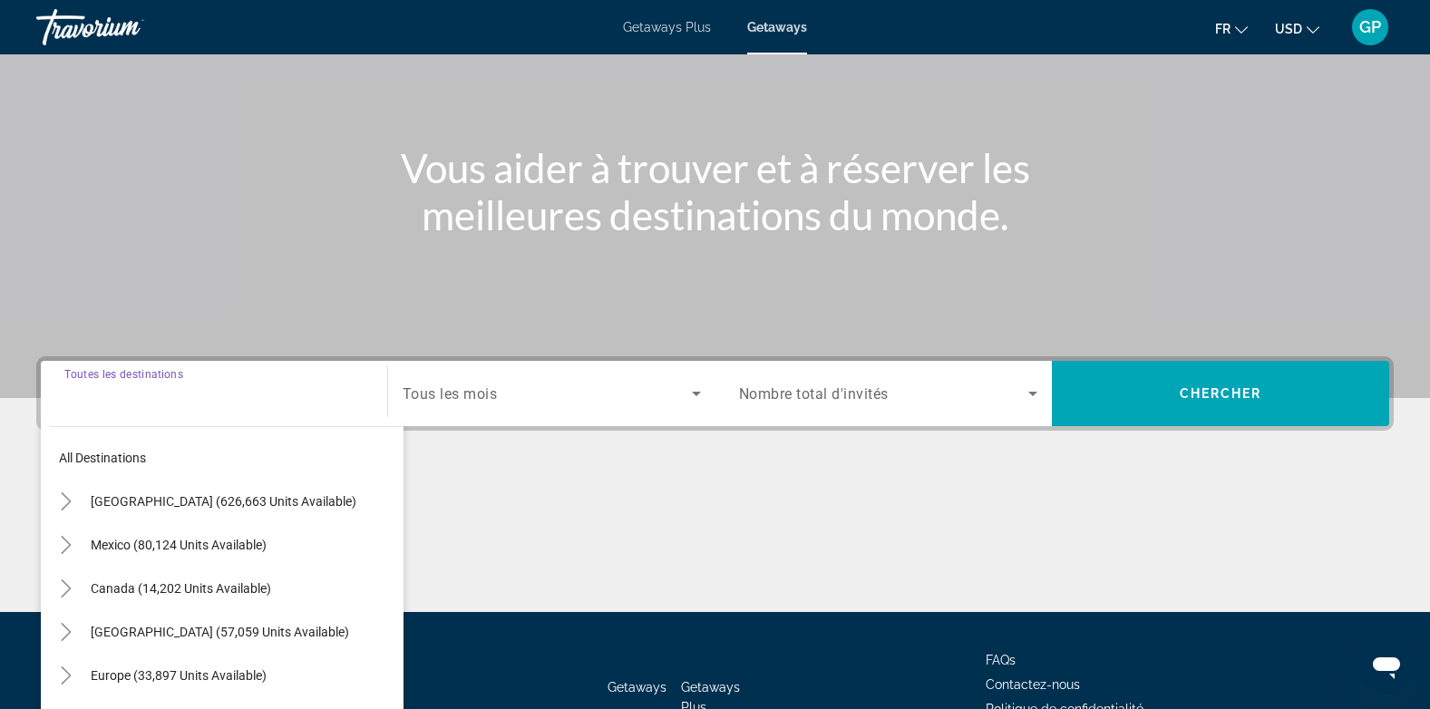
scroll to position [271, 0]
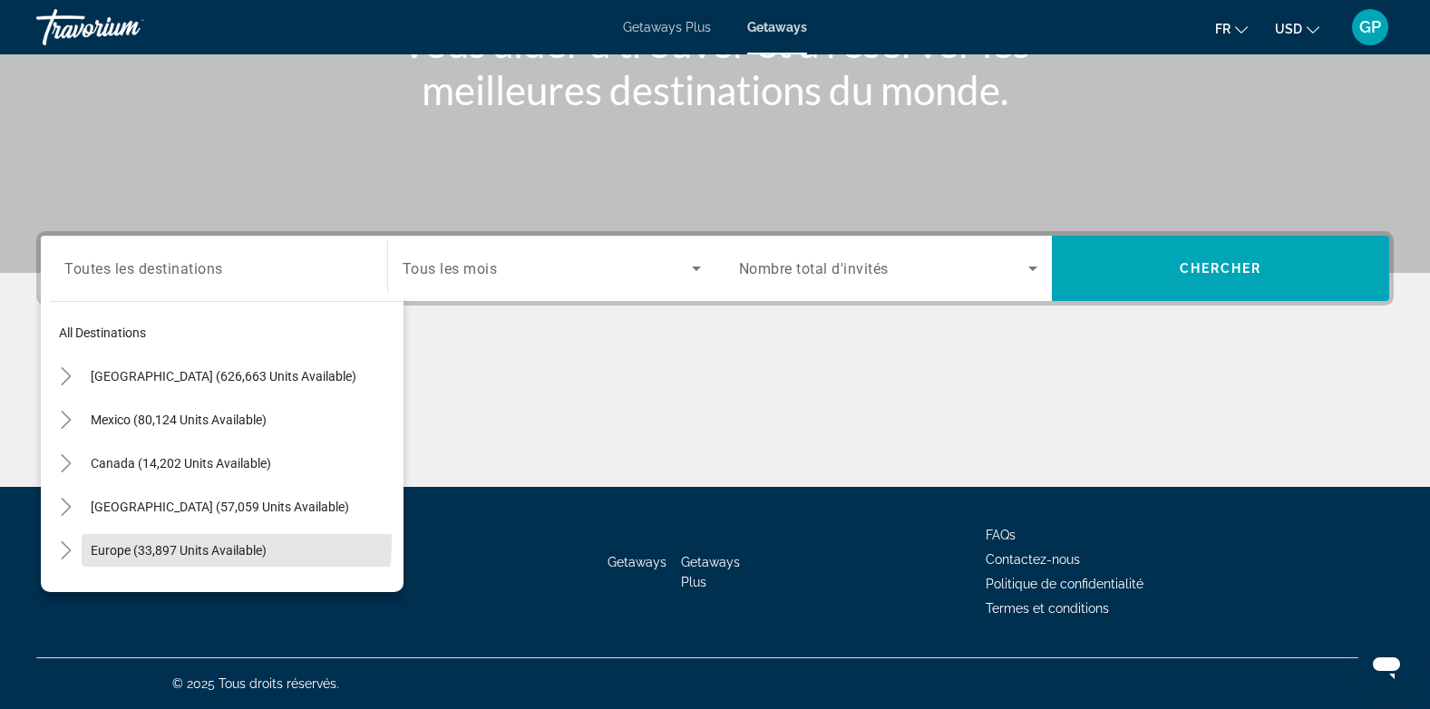
click at [138, 539] on span "Search widget" at bounding box center [243, 551] width 322 height 44
type input "**********"
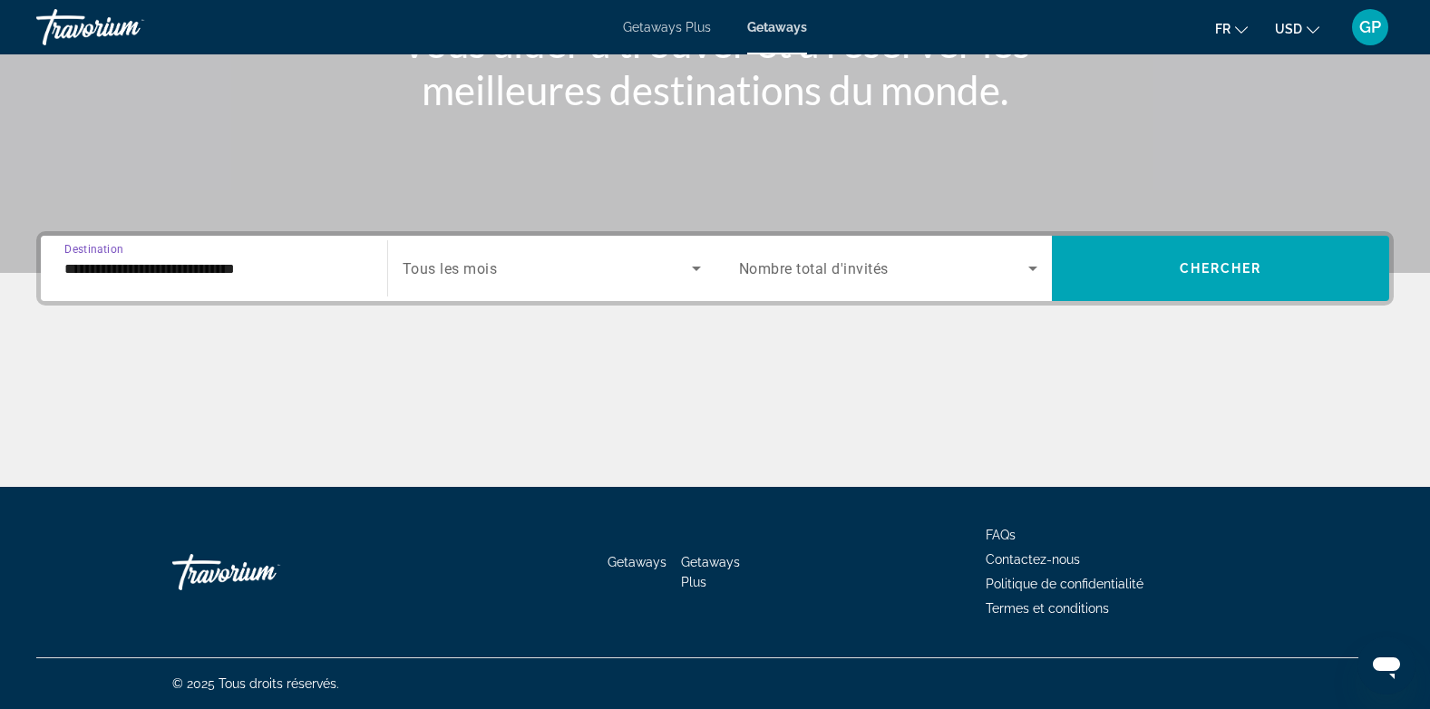
click at [501, 271] on span "Search widget" at bounding box center [547, 268] width 289 height 22
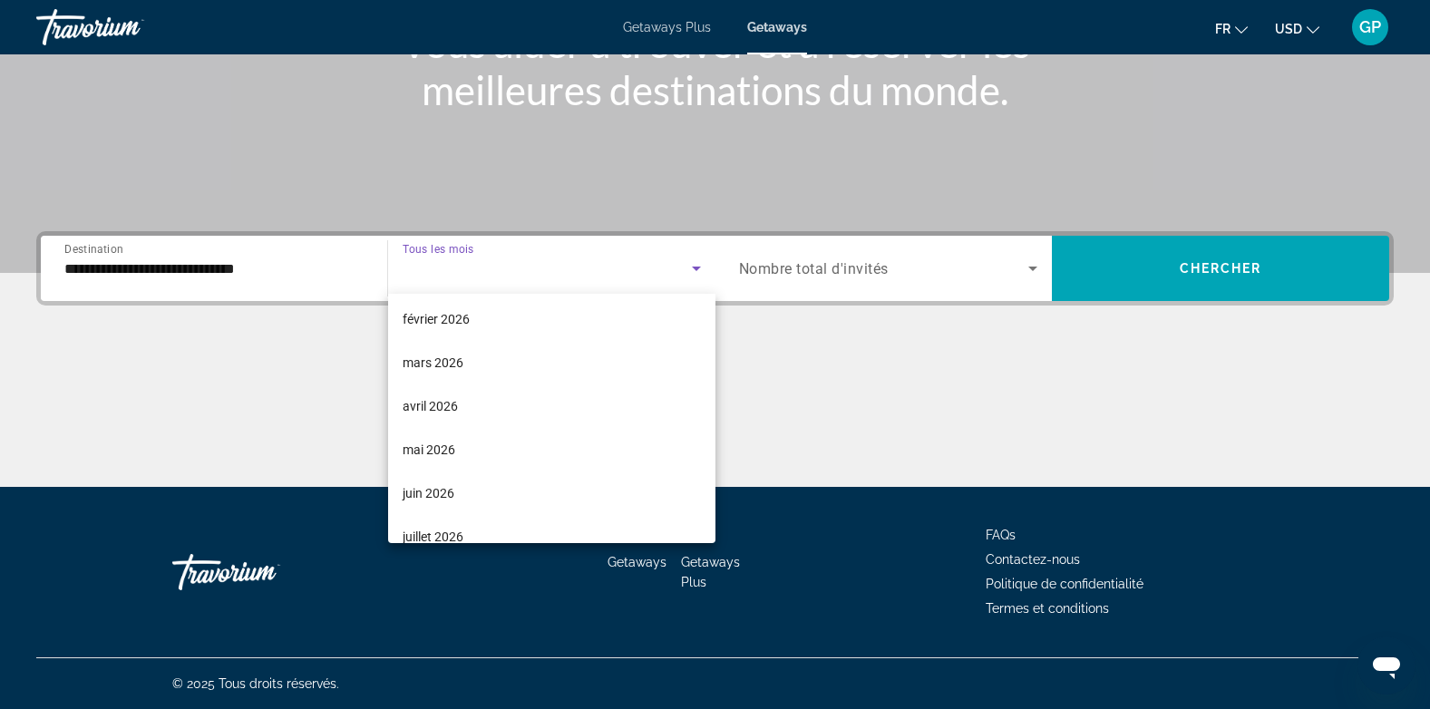
scroll to position [272, 0]
click at [453, 402] on span "avril 2026" at bounding box center [430, 399] width 55 height 22
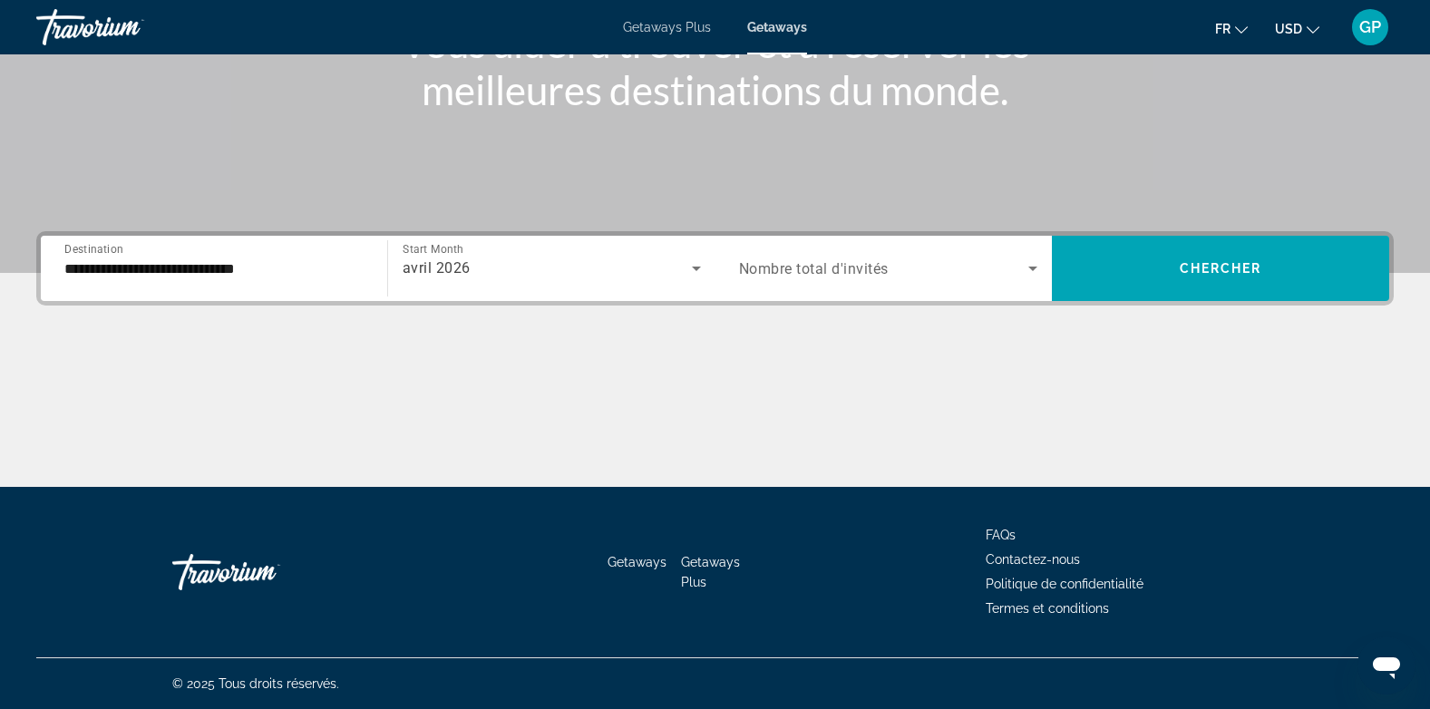
click at [769, 252] on div "Search widget" at bounding box center [888, 268] width 299 height 51
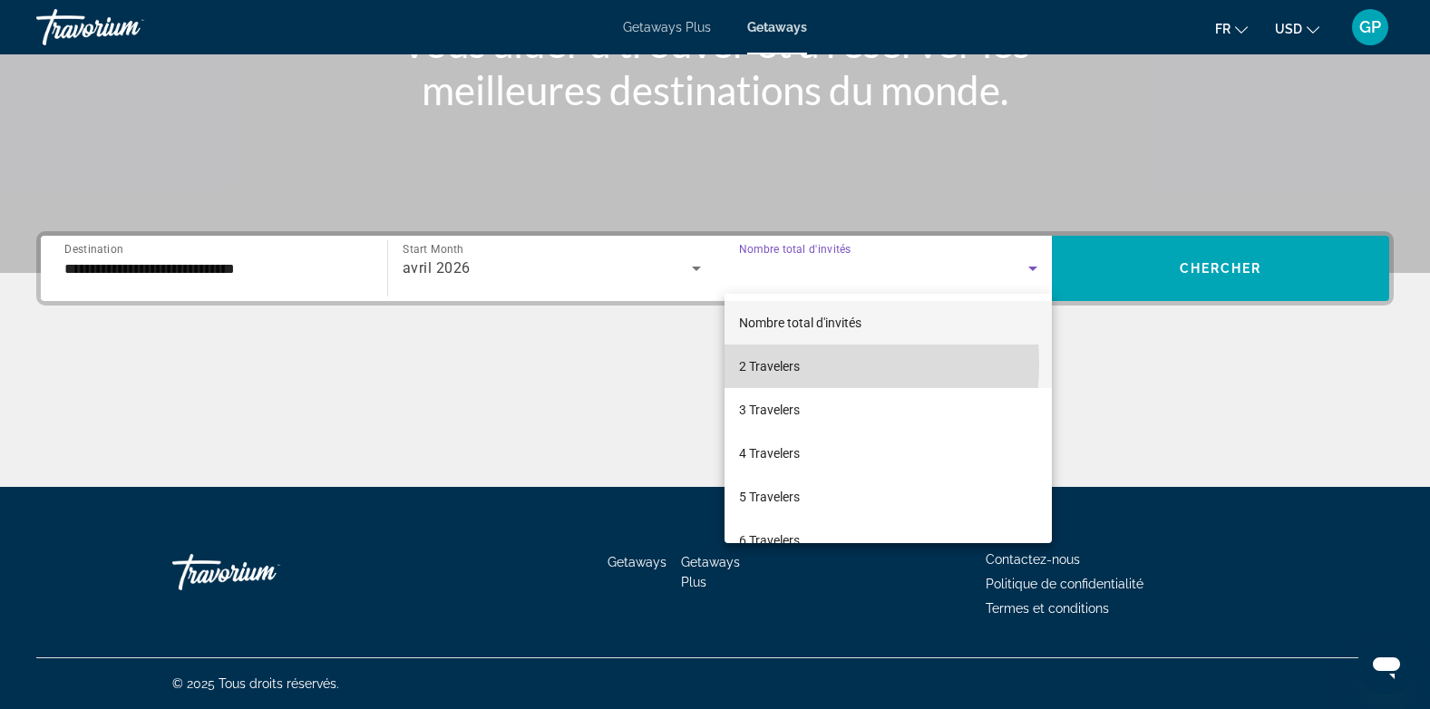
click at [766, 364] on span "2 Travelers" at bounding box center [769, 366] width 61 height 22
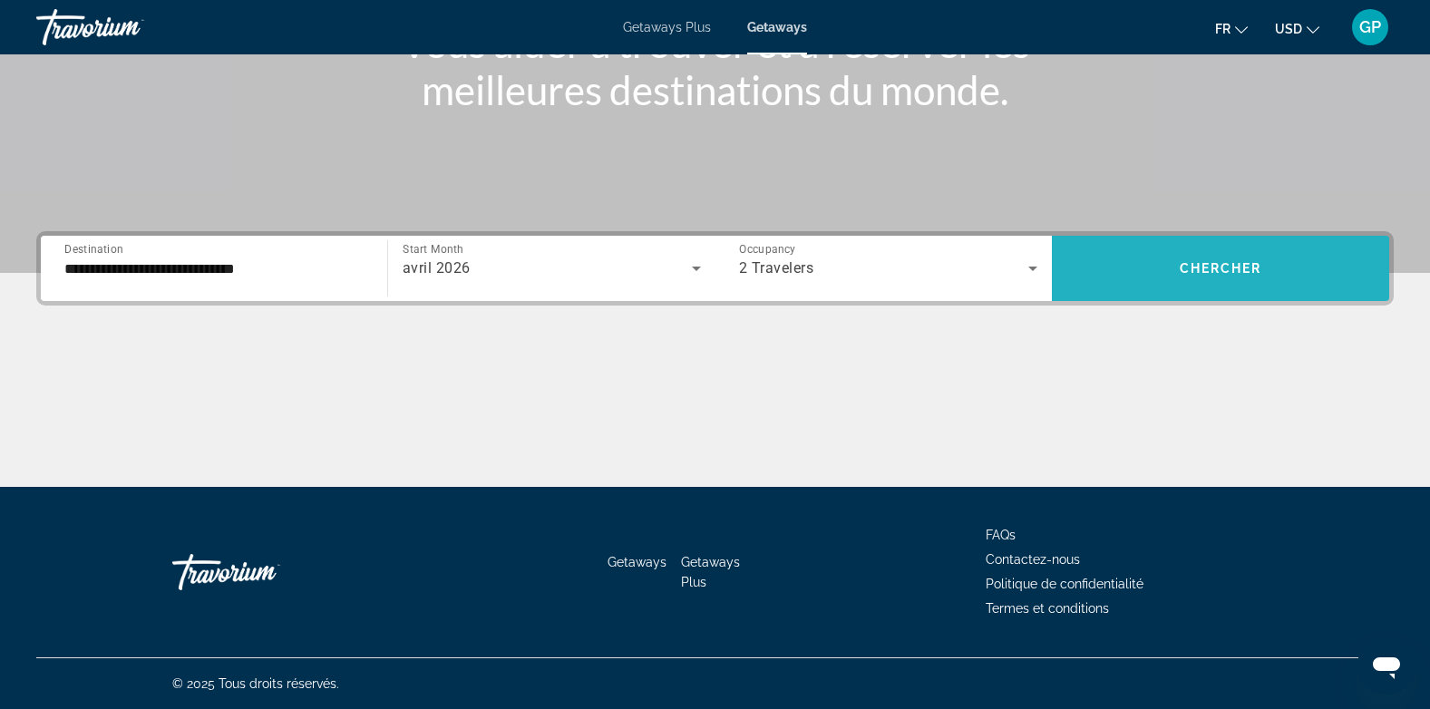
click at [1168, 270] on span "Search widget" at bounding box center [1220, 269] width 337 height 44
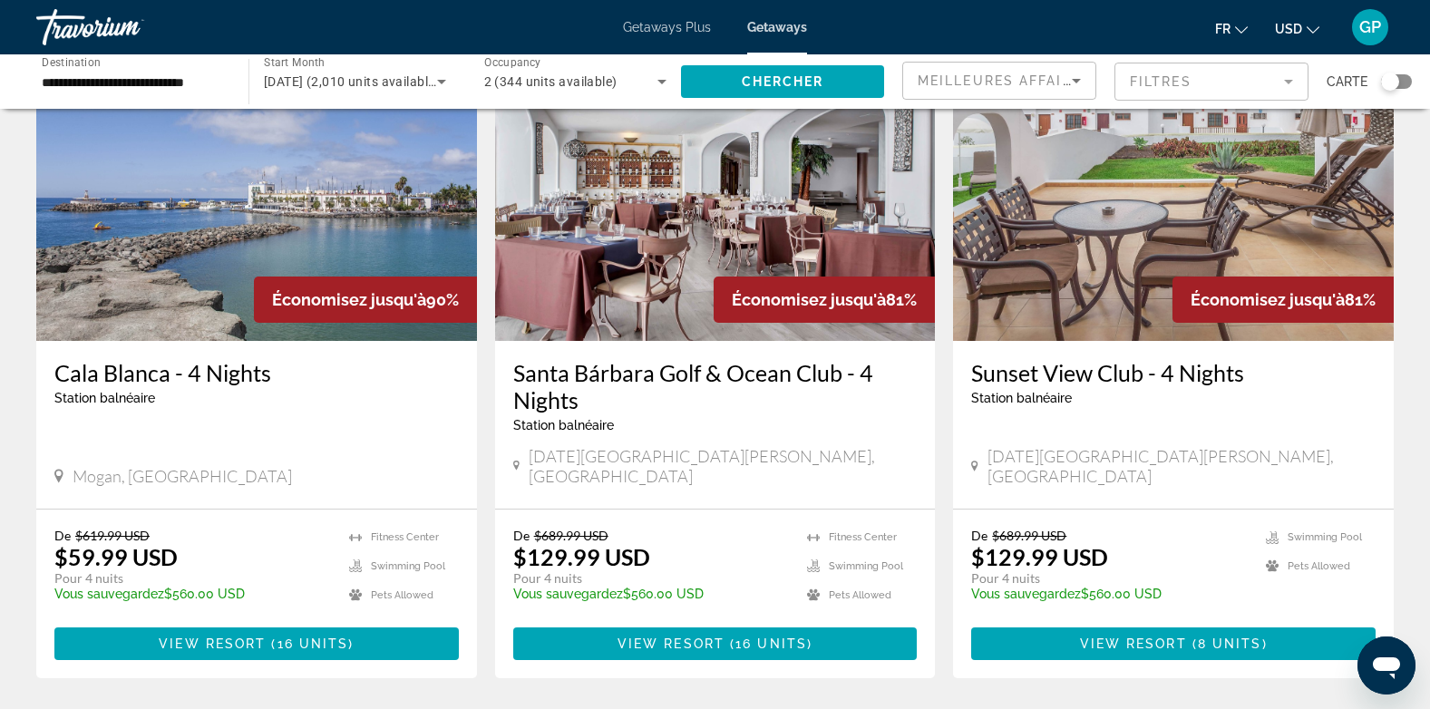
scroll to position [91, 0]
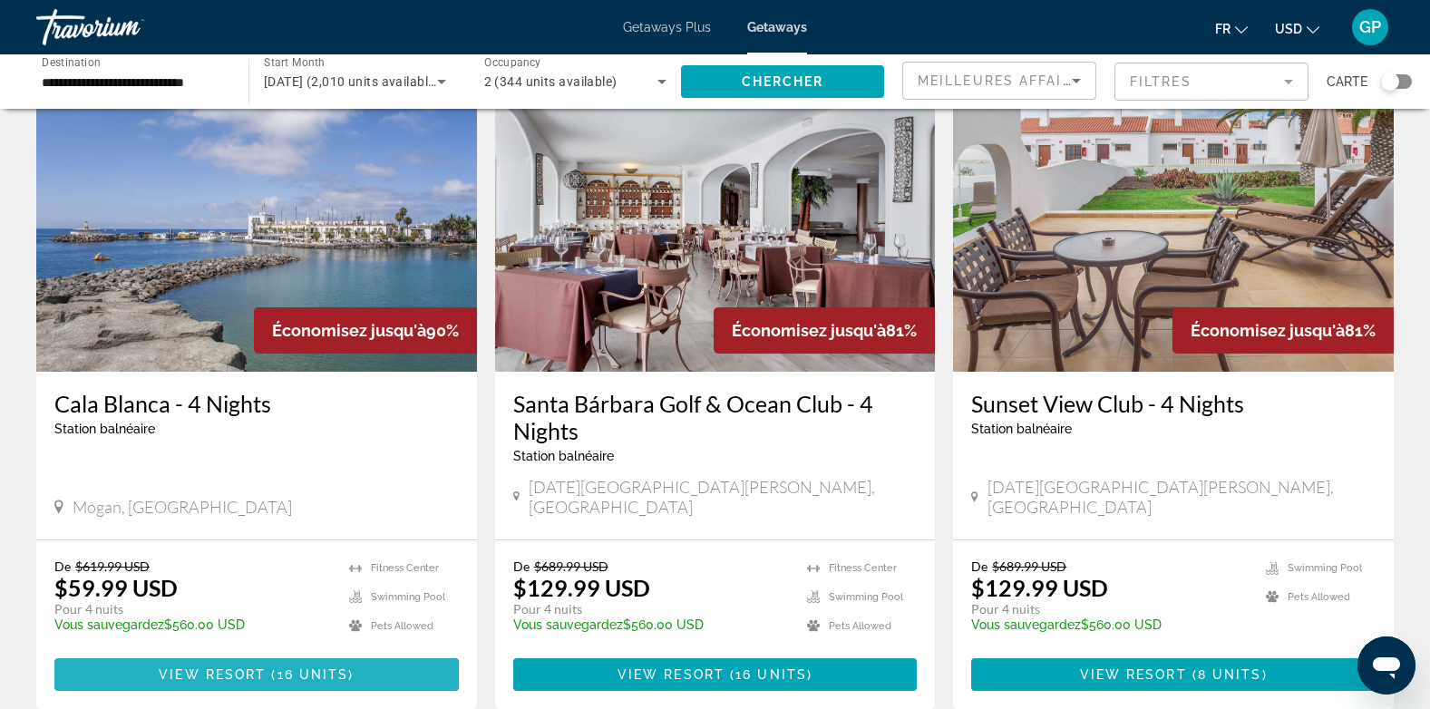
click at [214, 662] on span "Main content" at bounding box center [256, 675] width 404 height 44
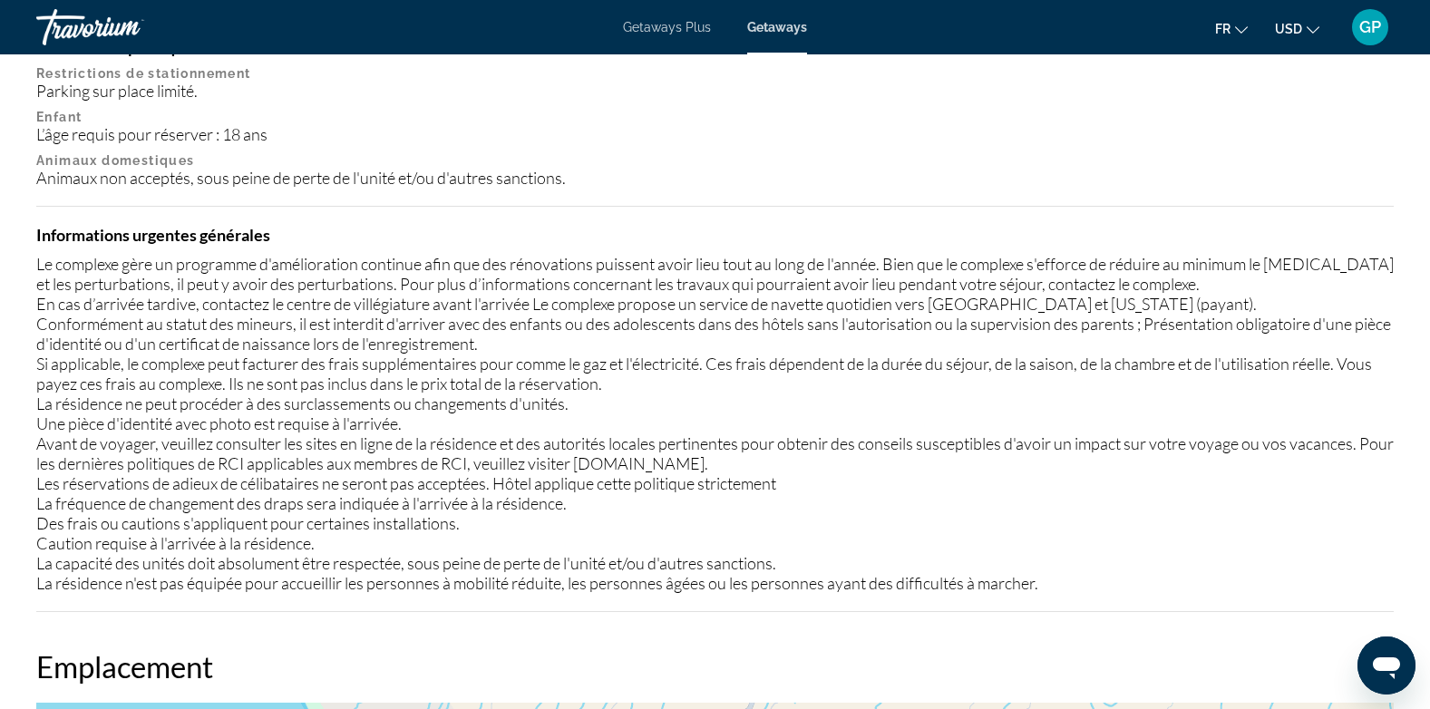
scroll to position [1732, 0]
